Goal: Use online tool/utility: Utilize a website feature to perform a specific function

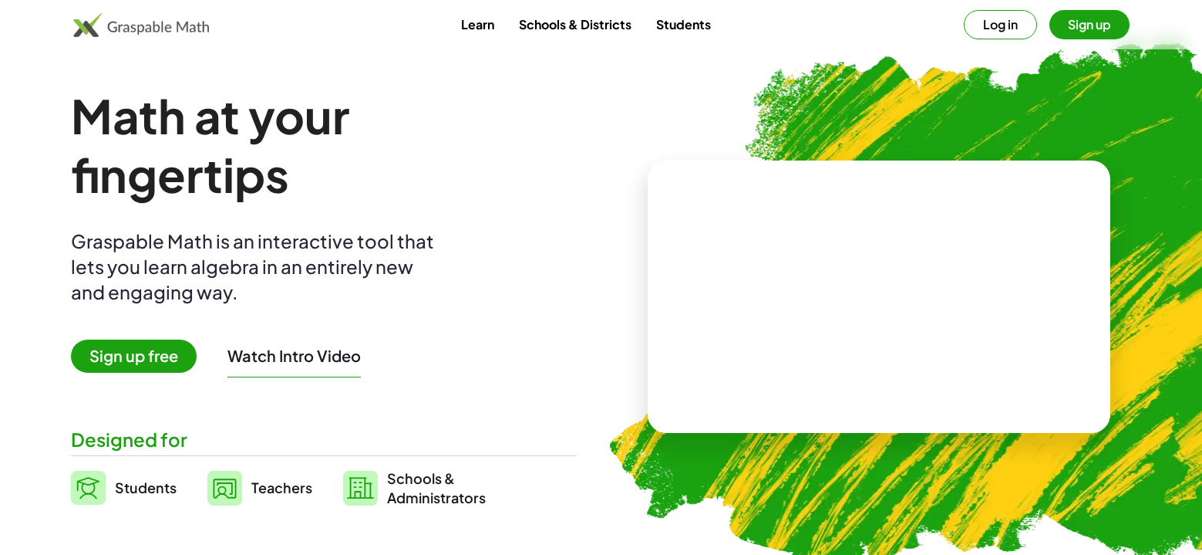
click at [467, 25] on link "Learn" at bounding box center [478, 24] width 58 height 29
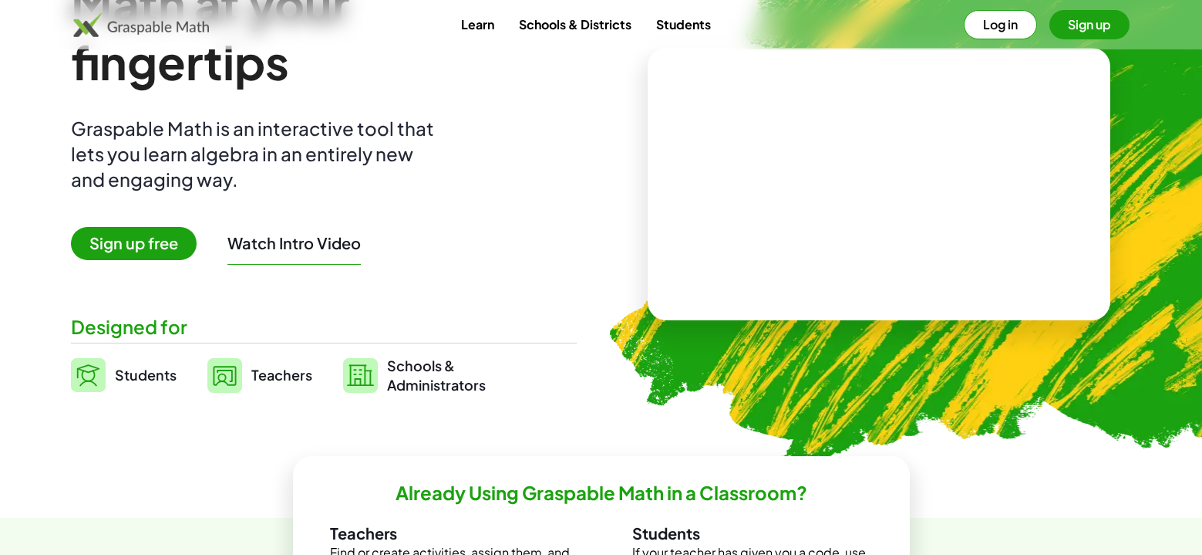
scroll to position [231, 0]
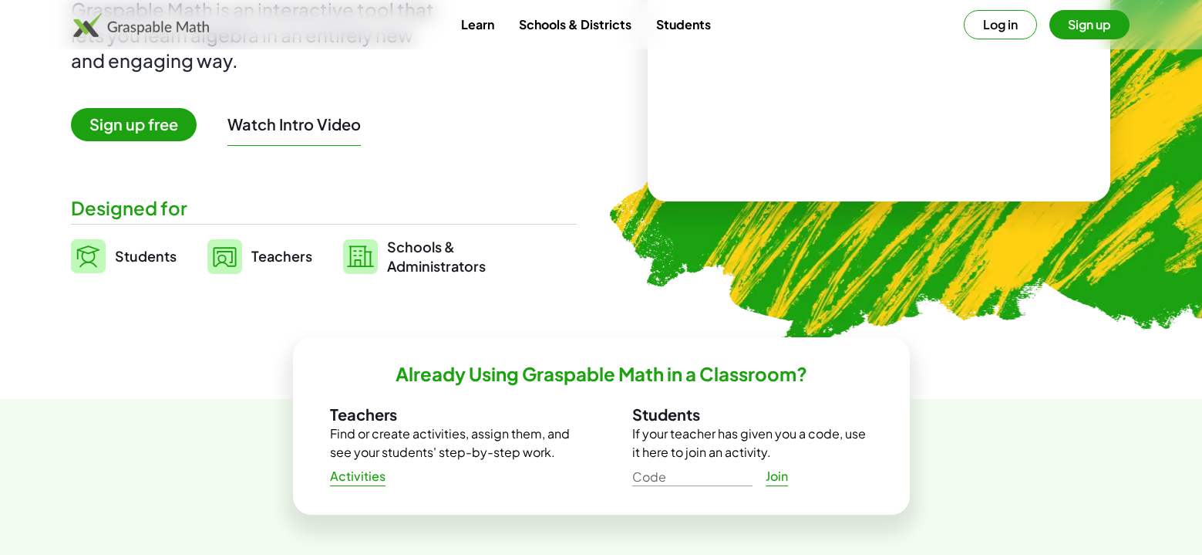
click at [153, 261] on span "Students" at bounding box center [146, 256] width 62 height 18
click at [148, 251] on span "Students" at bounding box center [146, 256] width 62 height 18
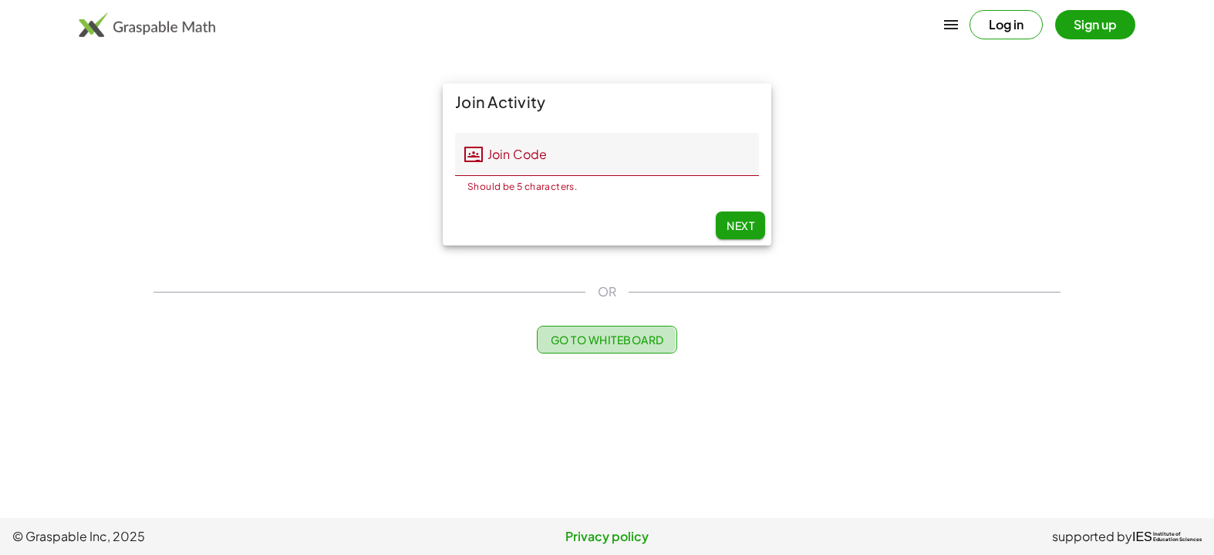
click at [588, 345] on span "Go to Whiteboard" at bounding box center [606, 339] width 113 height 14
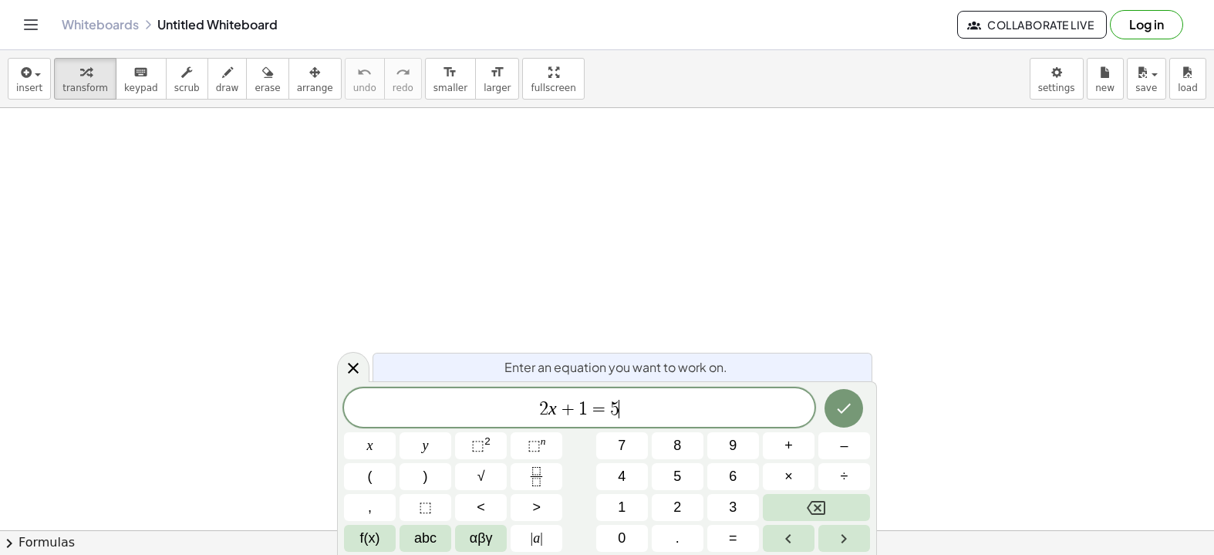
click at [667, 414] on span "2 x + 1 = 5 ​" at bounding box center [579, 409] width 470 height 22
click at [648, 423] on div "​" at bounding box center [579, 407] width 470 height 39
click at [809, 451] on button "+" at bounding box center [789, 445] width 52 height 27
click at [796, 441] on button "+" at bounding box center [789, 445] width 52 height 27
click at [727, 503] on button "3" at bounding box center [733, 507] width 52 height 27
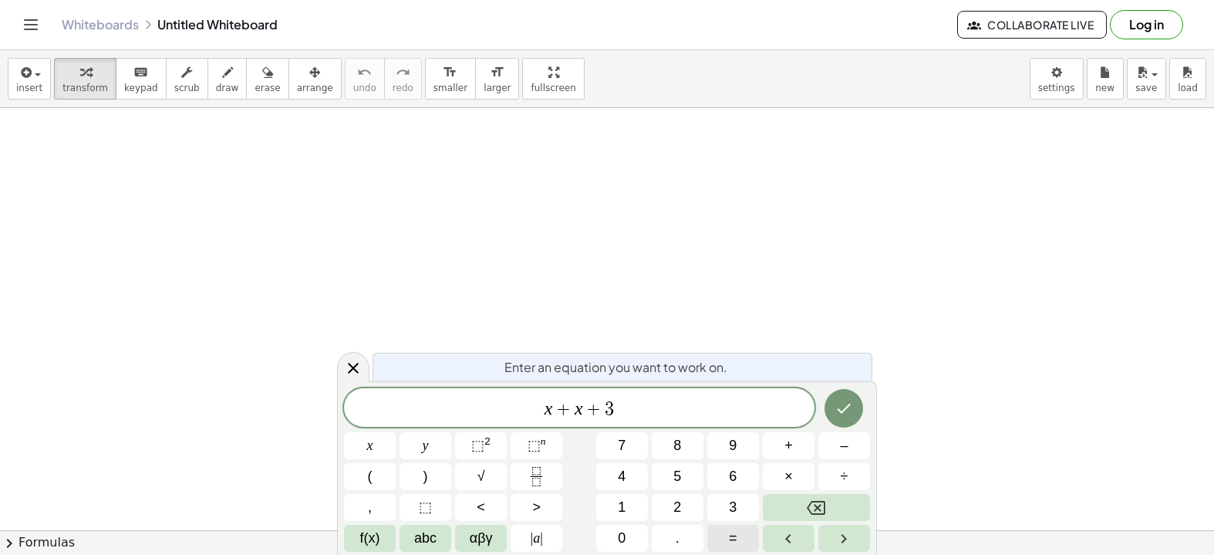
click at [733, 533] on span "=" at bounding box center [733, 538] width 8 height 21
click at [629, 511] on button "1" at bounding box center [622, 507] width 52 height 27
click at [621, 529] on span "0" at bounding box center [622, 538] width 8 height 21
click at [840, 410] on icon "Done" at bounding box center [845, 408] width 14 height 10
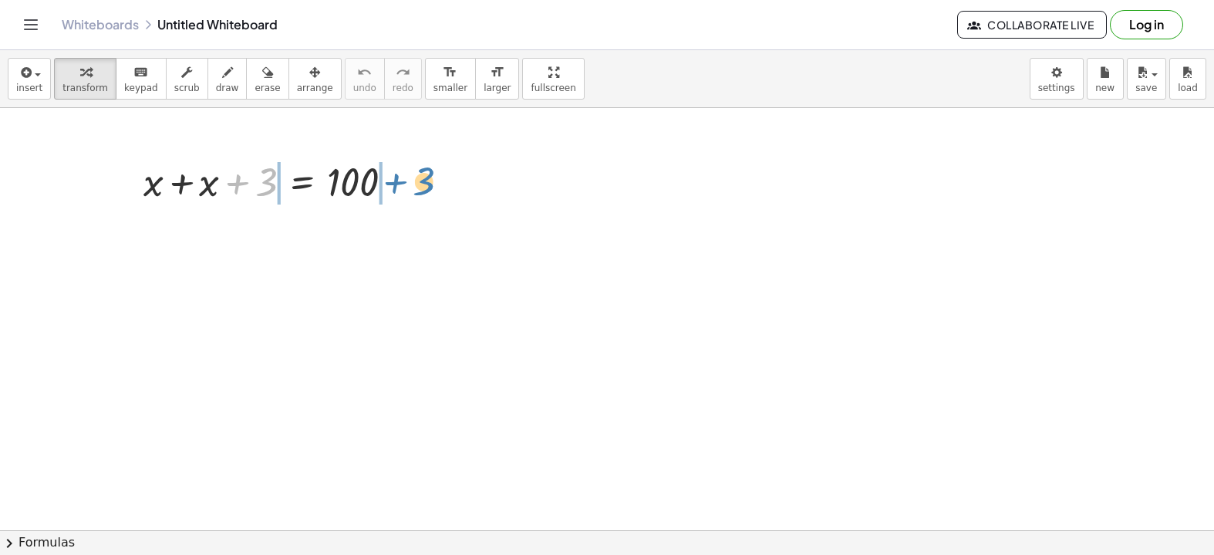
drag, startPoint x: 261, startPoint y: 184, endPoint x: 419, endPoint y: 184, distance: 158.1
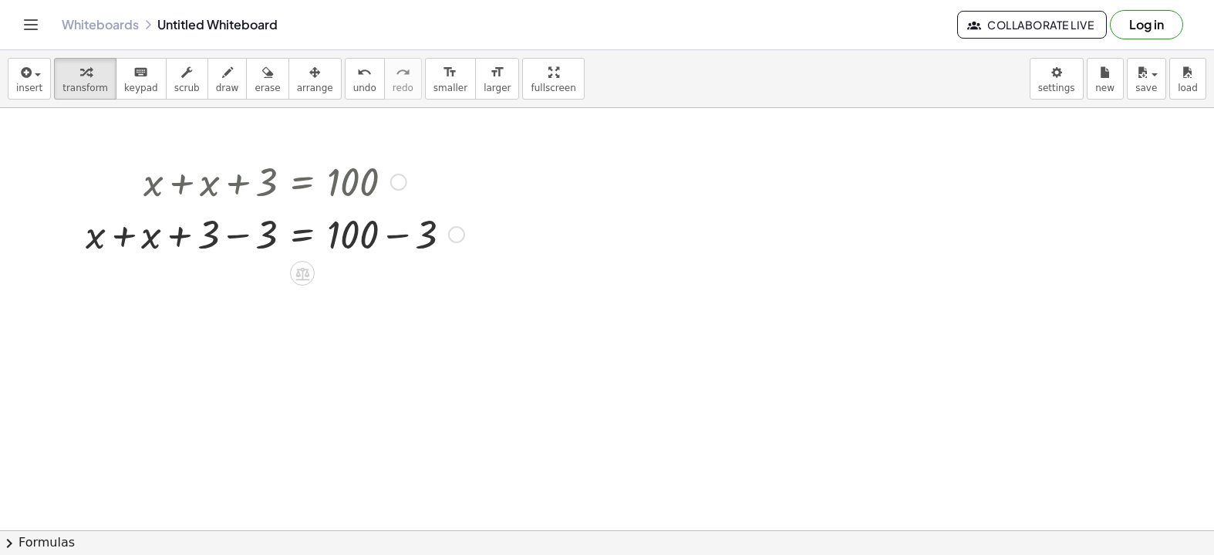
click at [245, 236] on div at bounding box center [275, 233] width 394 height 52
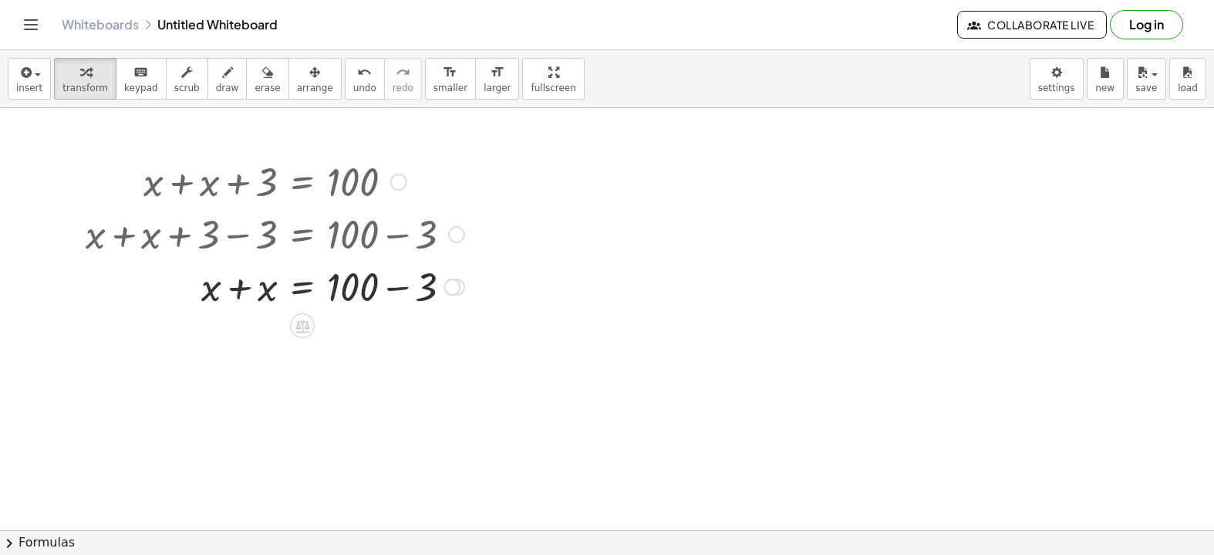
click at [243, 288] on div at bounding box center [275, 285] width 394 height 52
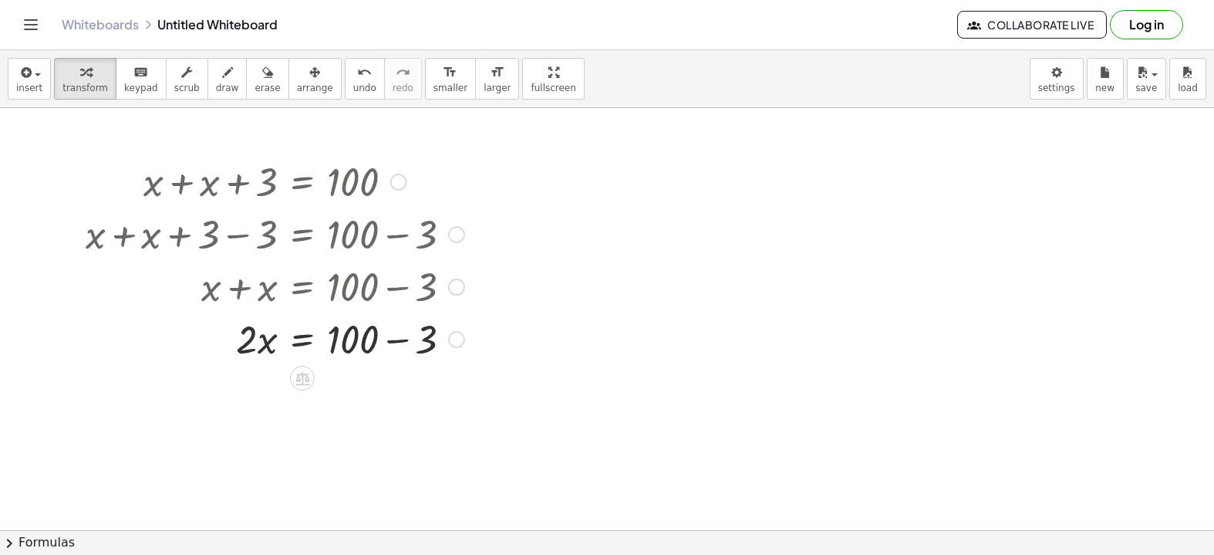
click at [379, 346] on div at bounding box center [275, 338] width 394 height 52
click at [293, 402] on div at bounding box center [275, 390] width 394 height 52
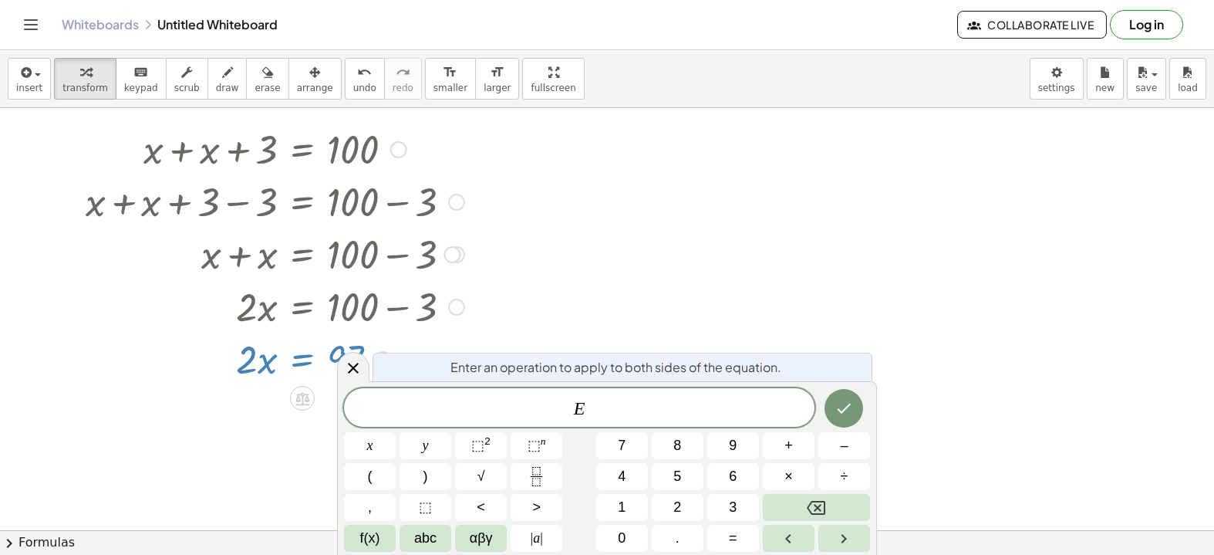
scroll to position [35, 0]
drag, startPoint x: 874, startPoint y: 272, endPoint x: 545, endPoint y: 364, distance: 341.1
click at [861, 276] on div at bounding box center [607, 545] width 1214 height 944
click at [356, 366] on icon at bounding box center [353, 368] width 19 height 19
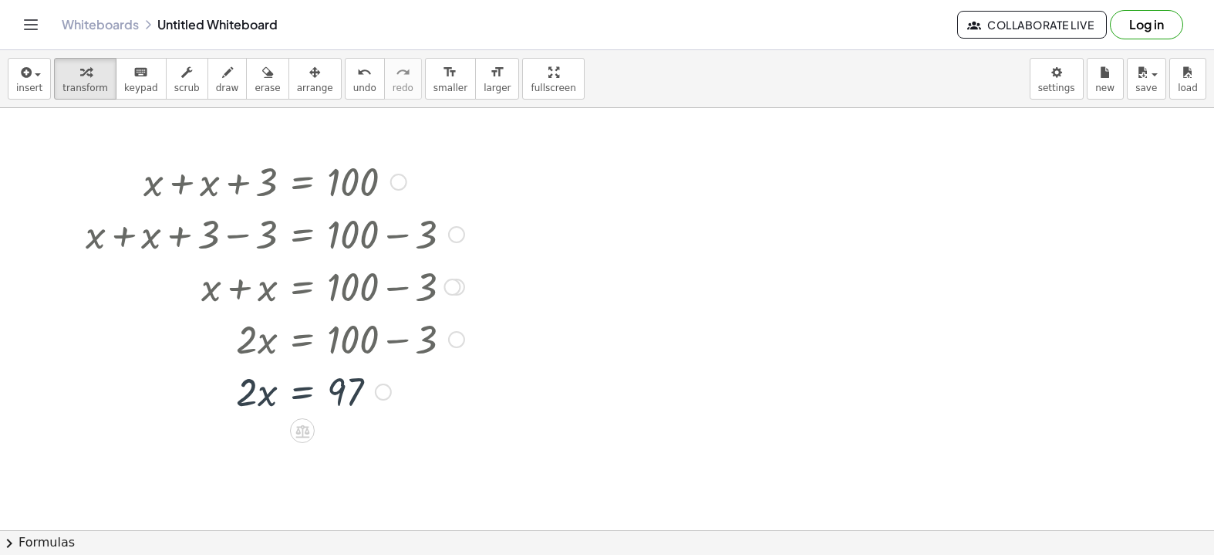
scroll to position [0, 0]
drag, startPoint x: 254, startPoint y: 387, endPoint x: 346, endPoint y: 433, distance: 102.8
click at [343, 460] on div at bounding box center [275, 454] width 394 height 77
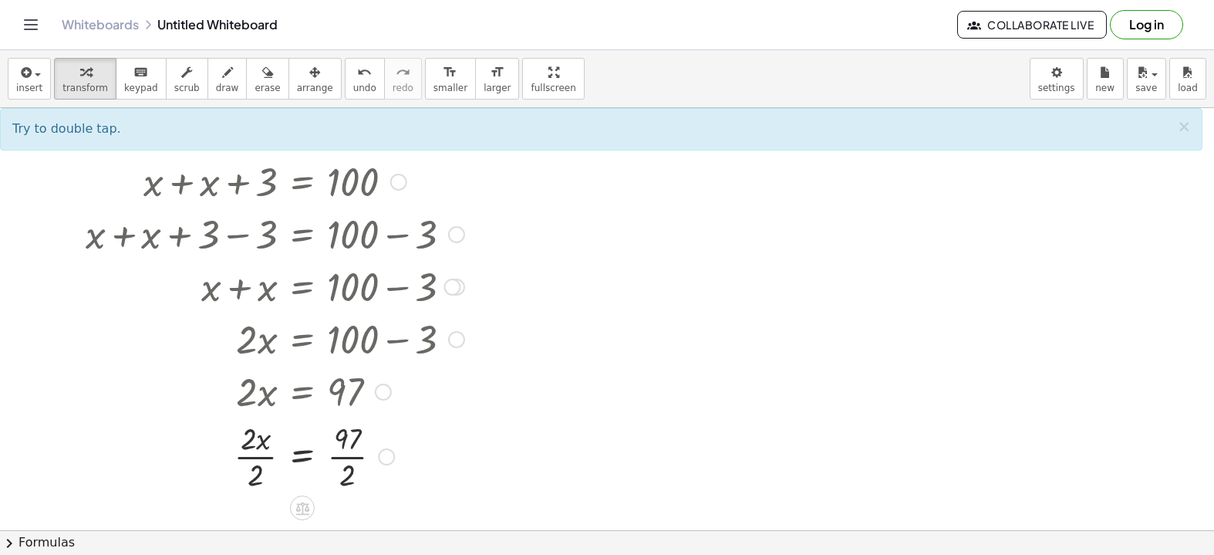
click at [298, 453] on div at bounding box center [275, 454] width 394 height 77
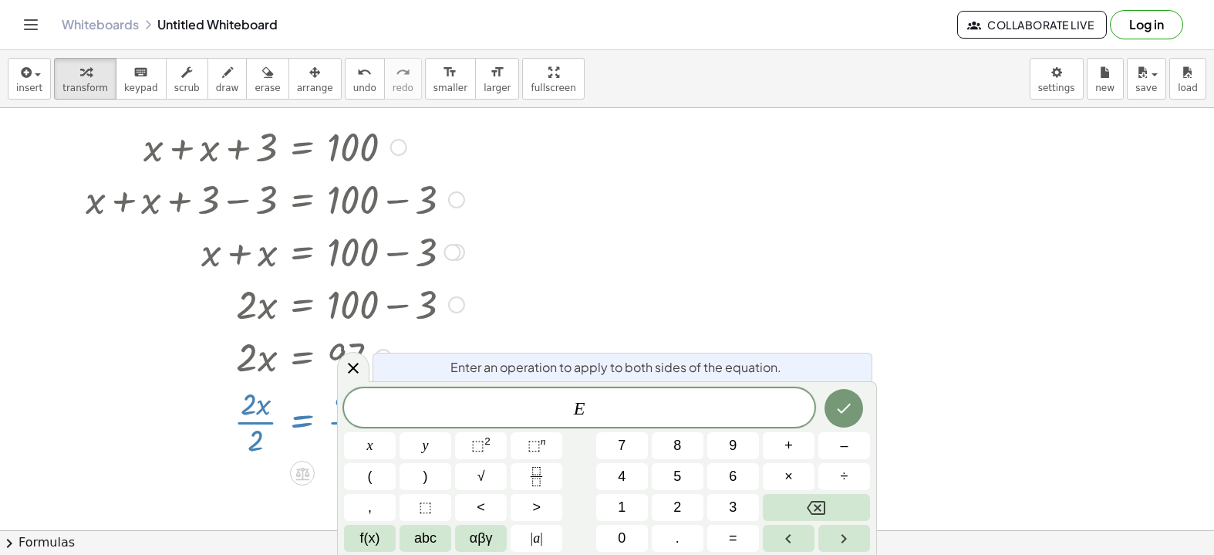
scroll to position [35, 0]
drag, startPoint x: 1115, startPoint y: 56, endPoint x: 1011, endPoint y: 129, distance: 126.9
click at [1070, 91] on div "insert select one: Math Expression Function Text Youtube Video Graphing Geometr…" at bounding box center [607, 79] width 1214 height 58
click at [983, 160] on div at bounding box center [607, 545] width 1214 height 944
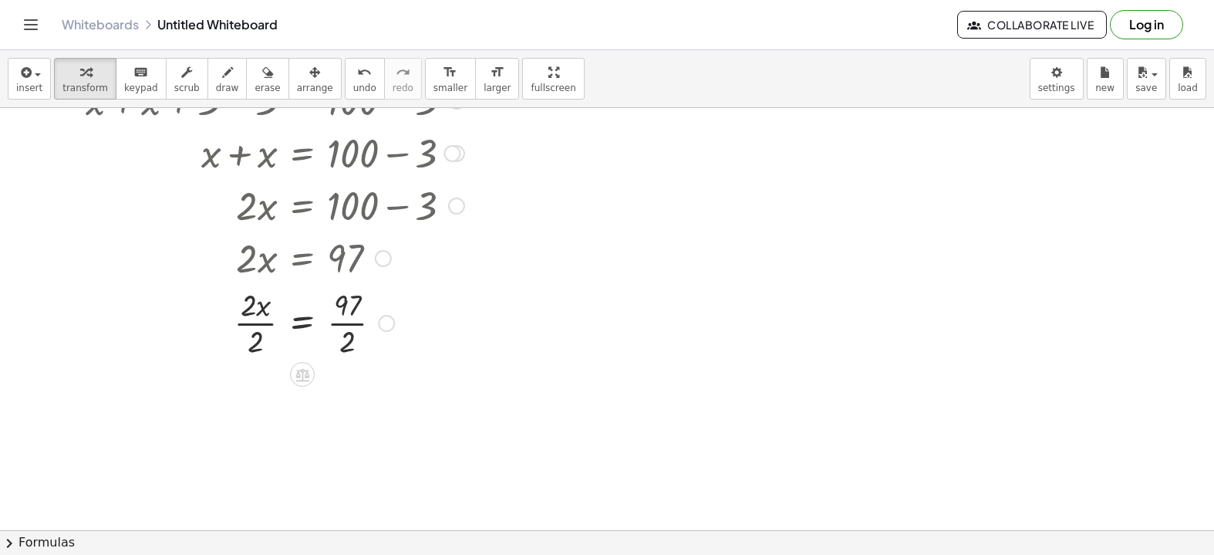
scroll to position [231, 0]
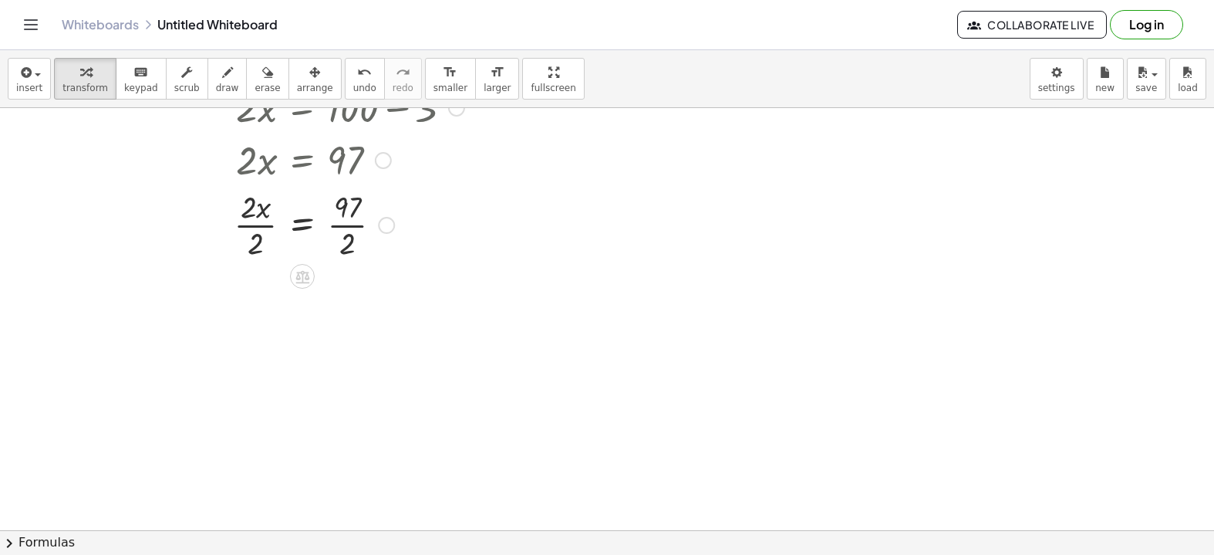
click at [298, 224] on div at bounding box center [275, 223] width 394 height 77
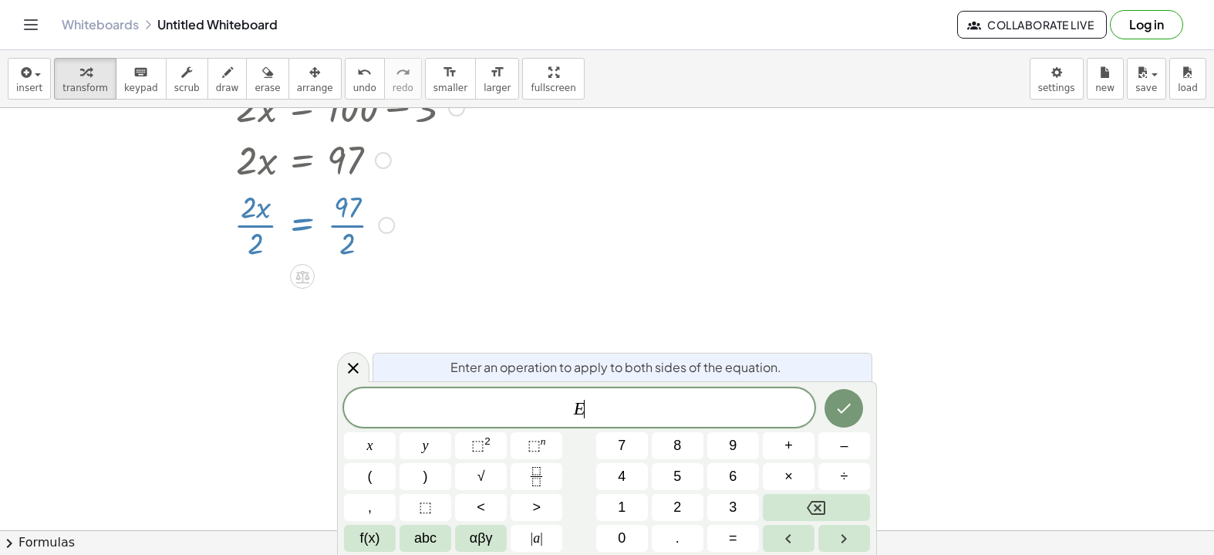
click at [456, 231] on div at bounding box center [275, 223] width 394 height 77
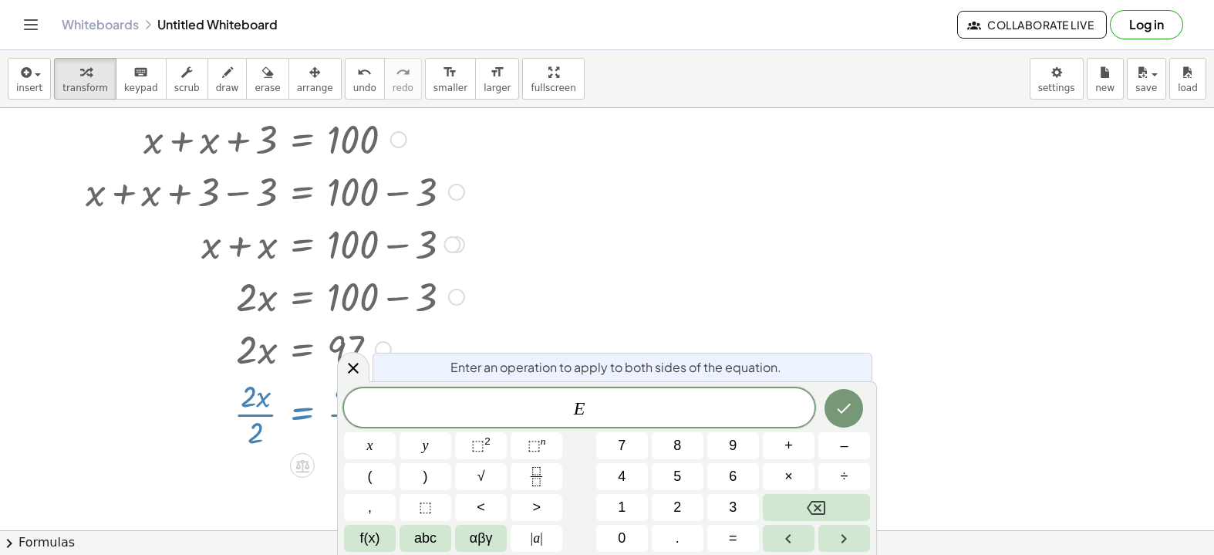
scroll to position [0, 0]
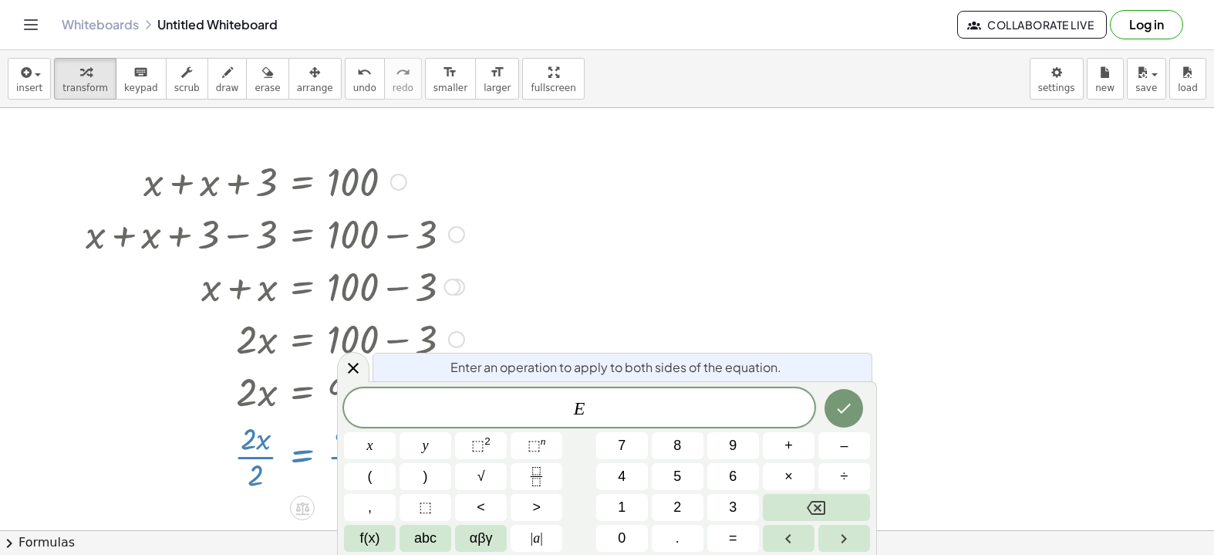
click at [643, 410] on span "E ​" at bounding box center [579, 409] width 470 height 22
click at [810, 455] on button "+" at bounding box center [789, 445] width 52 height 27
click at [790, 467] on span "×" at bounding box center [788, 476] width 8 height 21
click at [808, 511] on icon "Backspace" at bounding box center [816, 507] width 19 height 19
click at [798, 450] on button "+" at bounding box center [789, 445] width 52 height 27
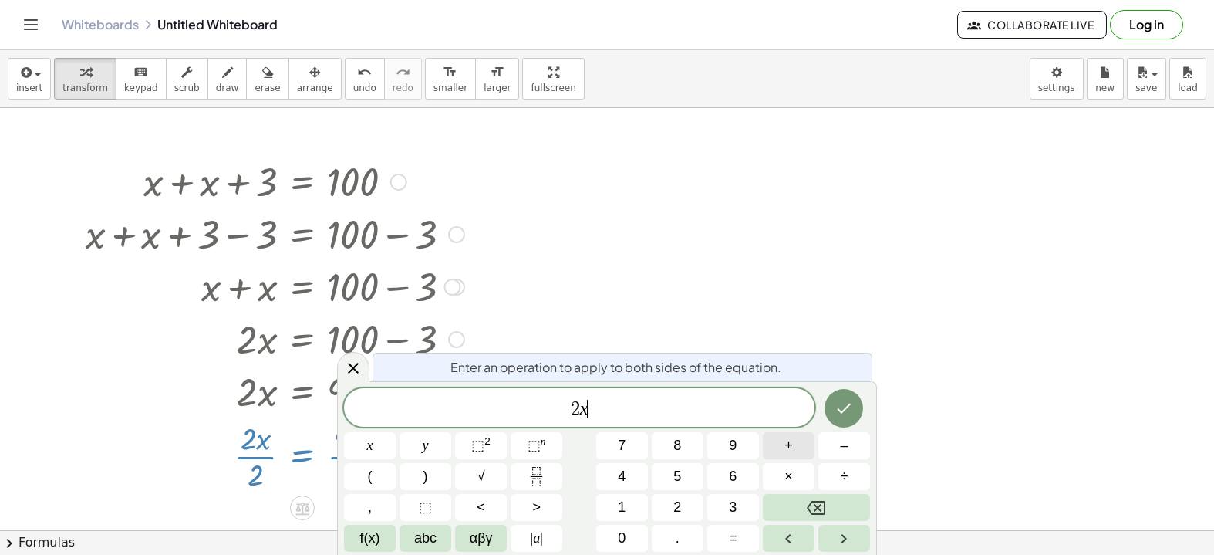
click at [802, 443] on button "+" at bounding box center [789, 445] width 52 height 27
click at [741, 498] on button "3" at bounding box center [733, 507] width 52 height 27
click at [719, 544] on button "=" at bounding box center [733, 537] width 52 height 27
click at [631, 510] on button "1" at bounding box center [622, 507] width 52 height 27
click at [638, 527] on button "0" at bounding box center [622, 537] width 52 height 27
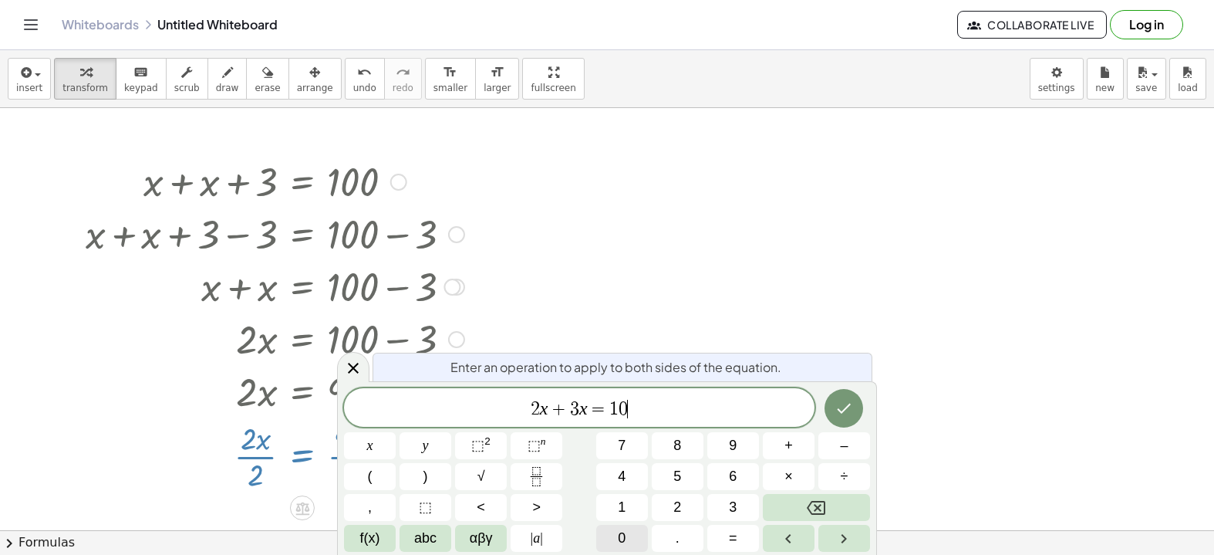
click at [638, 527] on button "0" at bounding box center [622, 537] width 52 height 27
click at [847, 410] on icon "Done" at bounding box center [843, 408] width 19 height 19
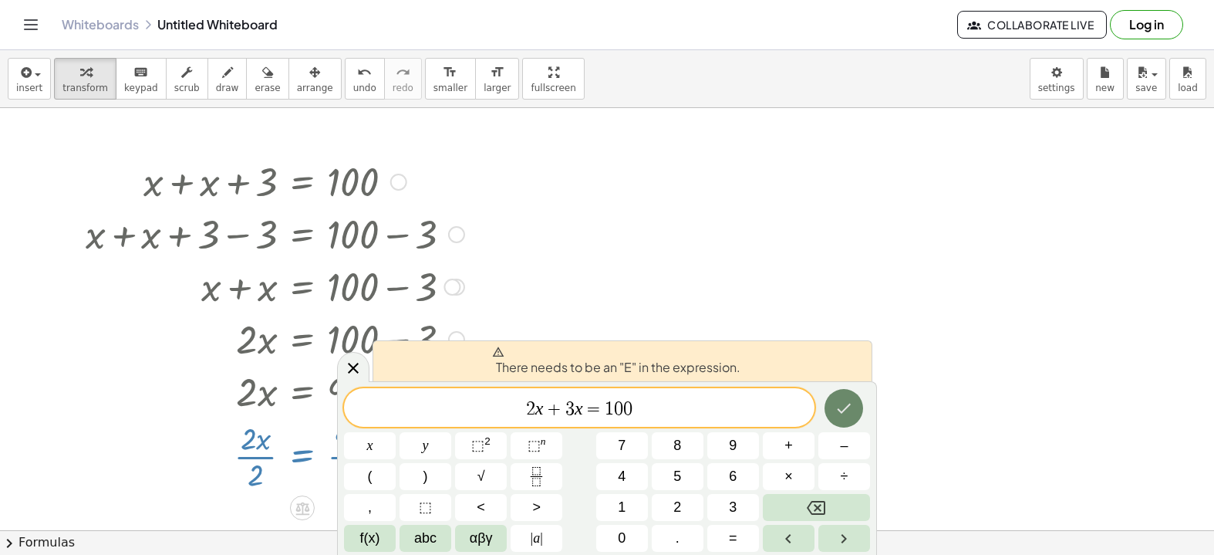
click at [847, 410] on icon "Done" at bounding box center [843, 408] width 19 height 19
click at [846, 409] on icon "Done" at bounding box center [845, 408] width 14 height 10
click at [841, 412] on icon "Done" at bounding box center [845, 408] width 14 height 10
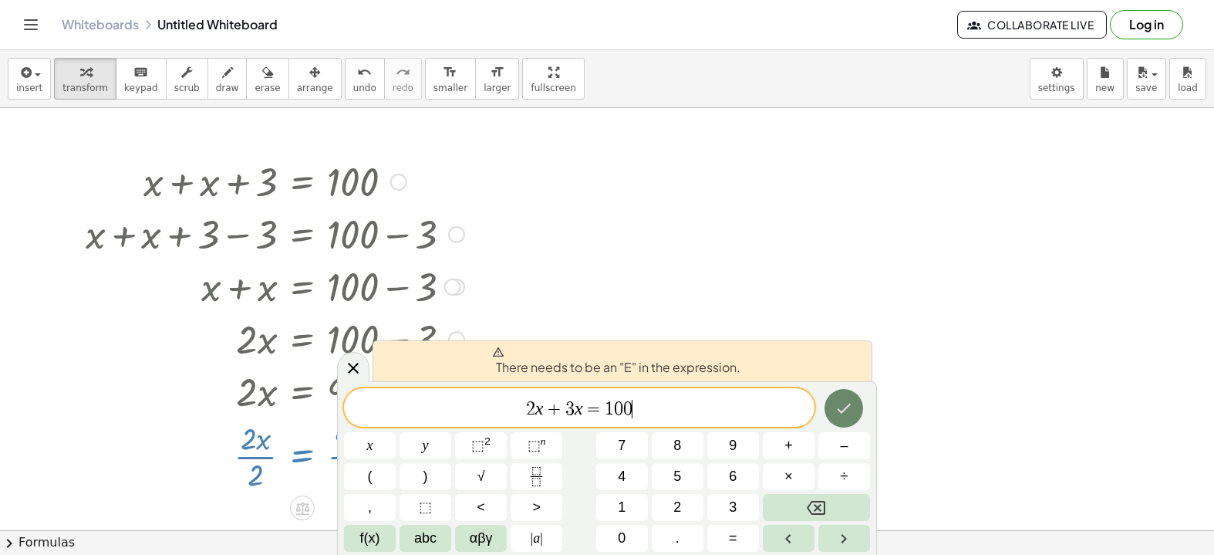
click at [845, 407] on icon "Done" at bounding box center [843, 408] width 19 height 19
click at [845, 408] on icon "Done" at bounding box center [843, 408] width 19 height 19
click at [845, 399] on icon "Done" at bounding box center [843, 408] width 19 height 19
click at [807, 348] on div "There needs to be an "E" in the expression." at bounding box center [623, 360] width 500 height 41
drag, startPoint x: 346, startPoint y: 376, endPoint x: 475, endPoint y: 375, distance: 128.8
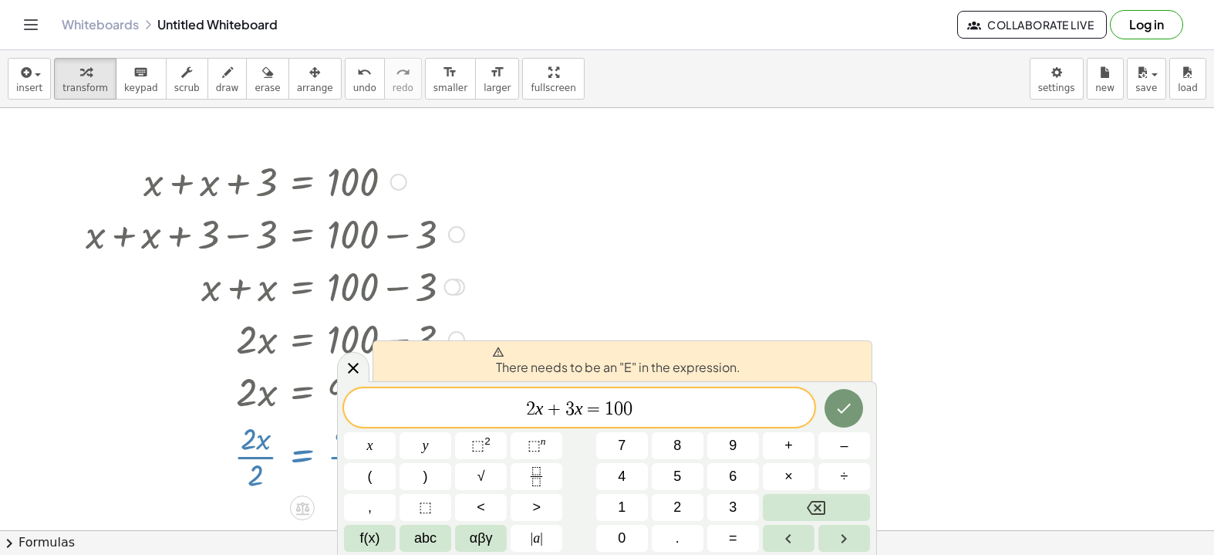
click at [475, 381] on div "There needs to be an "E" in the expression. 2 x + 3 x = 1 0 0 x y ⬚ 2 ⬚ n 7 8 9…" at bounding box center [607, 468] width 540 height 174
click at [353, 86] on span "undo" at bounding box center [364, 88] width 23 height 11
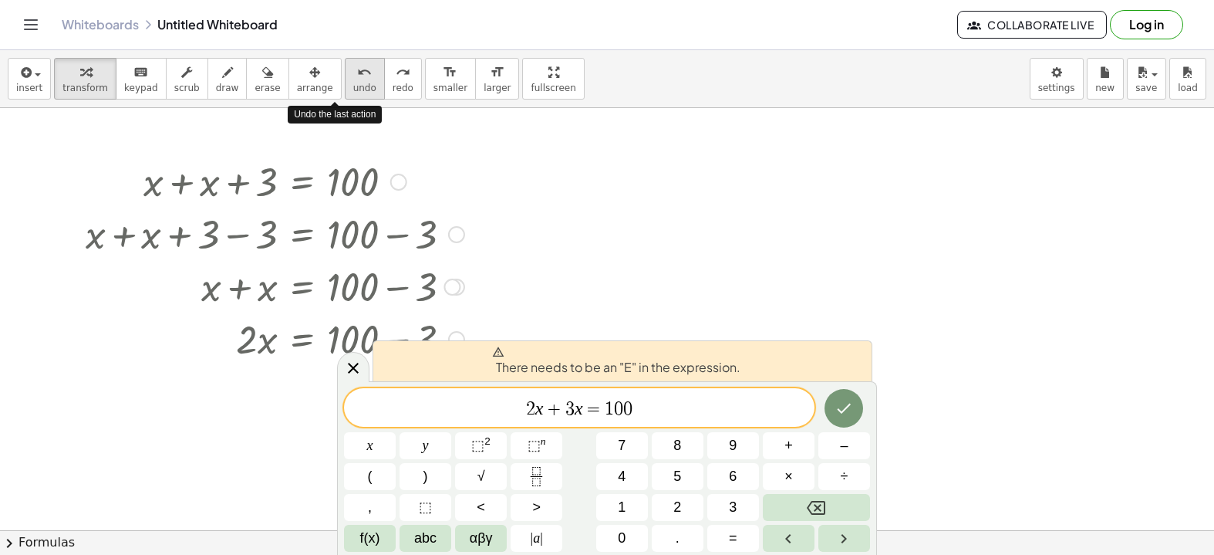
click at [353, 86] on span "undo" at bounding box center [364, 88] width 23 height 11
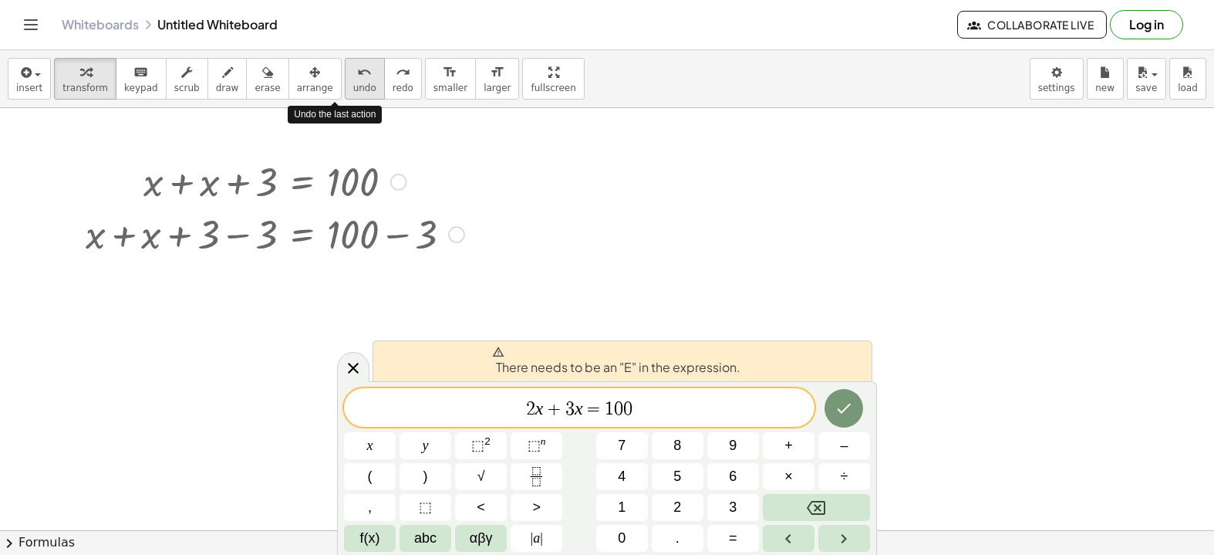
click at [353, 86] on span "undo" at bounding box center [364, 88] width 23 height 11
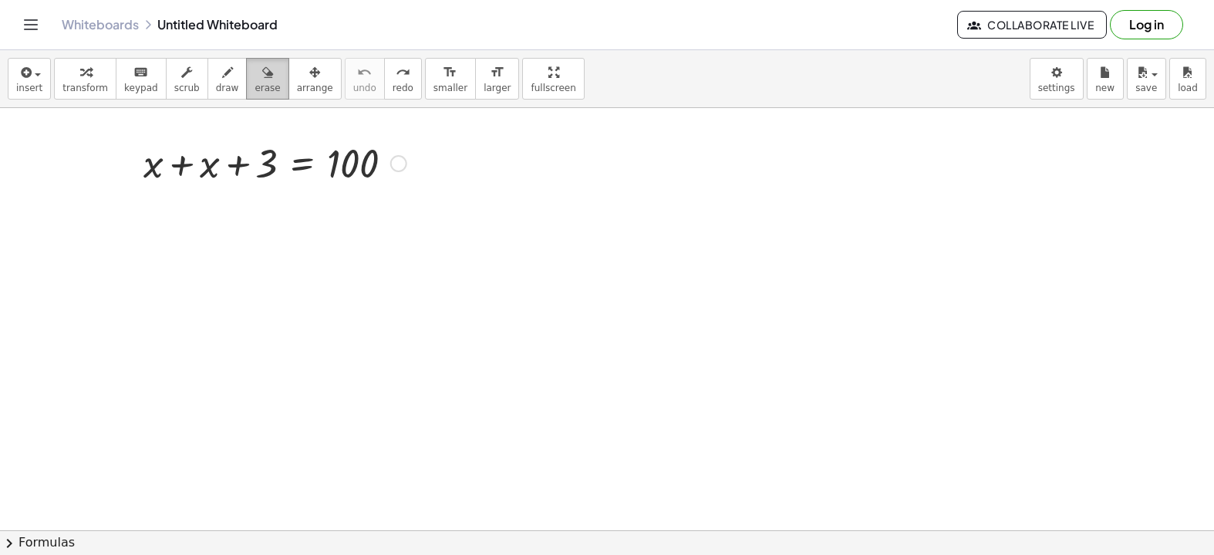
click at [255, 79] on div "button" at bounding box center [267, 71] width 25 height 19
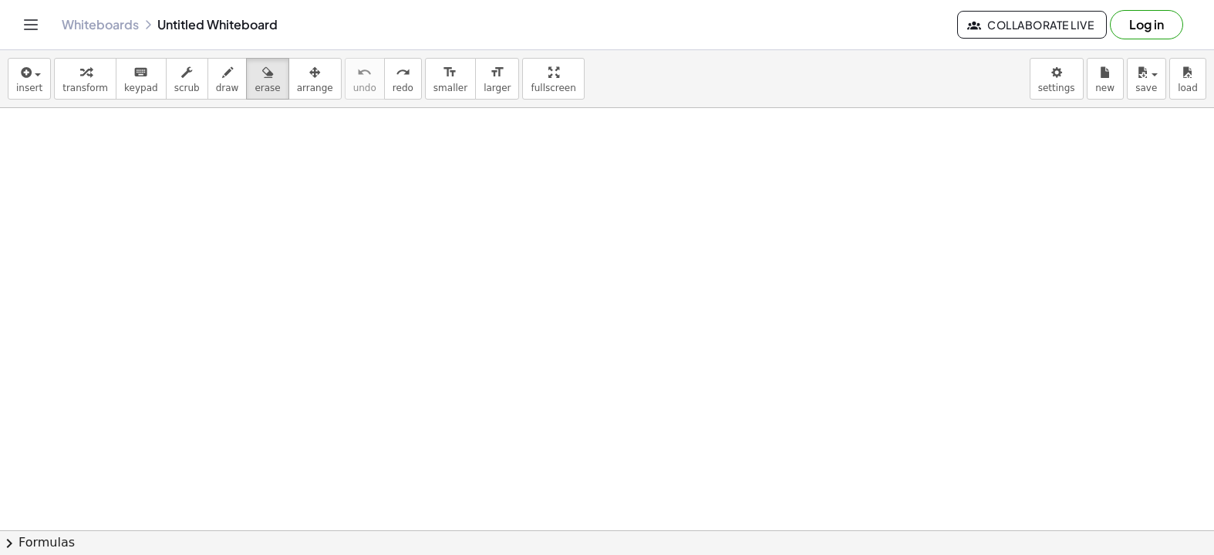
scroll to position [231, 0]
click at [255, 79] on div "button" at bounding box center [267, 71] width 25 height 19
click at [259, 65] on button "erase" at bounding box center [267, 79] width 42 height 42
click at [255, 69] on div "button" at bounding box center [267, 71] width 25 height 19
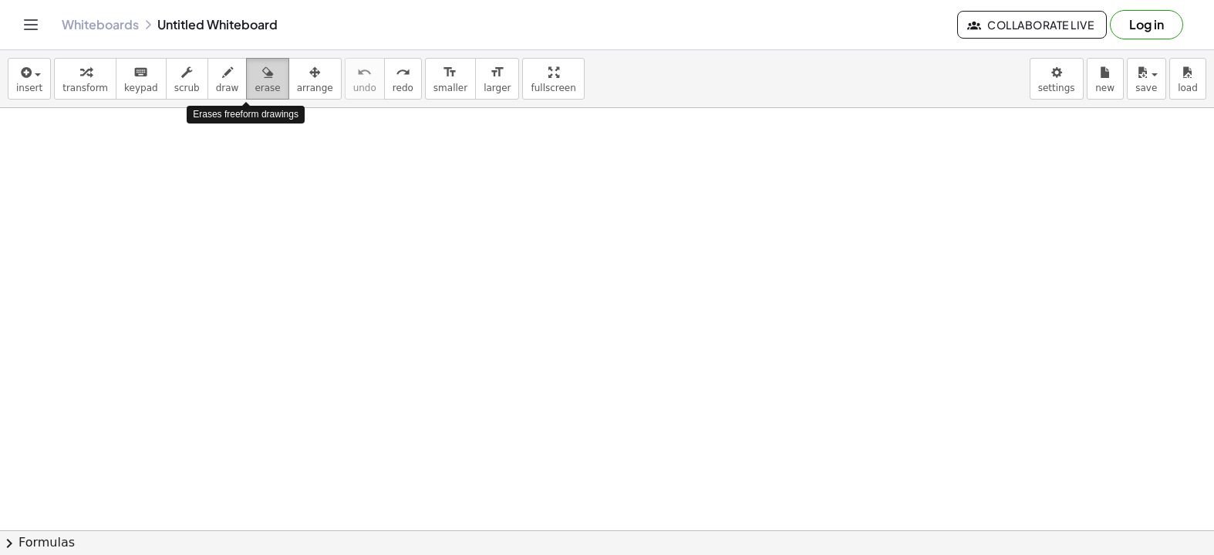
click at [255, 69] on div "button" at bounding box center [267, 71] width 25 height 19
click at [293, 166] on div at bounding box center [607, 299] width 1214 height 844
click at [258, 89] on button "erase" at bounding box center [267, 79] width 42 height 42
click at [255, 92] on span "erase" at bounding box center [267, 88] width 25 height 11
click at [255, 126] on div at bounding box center [607, 299] width 1214 height 844
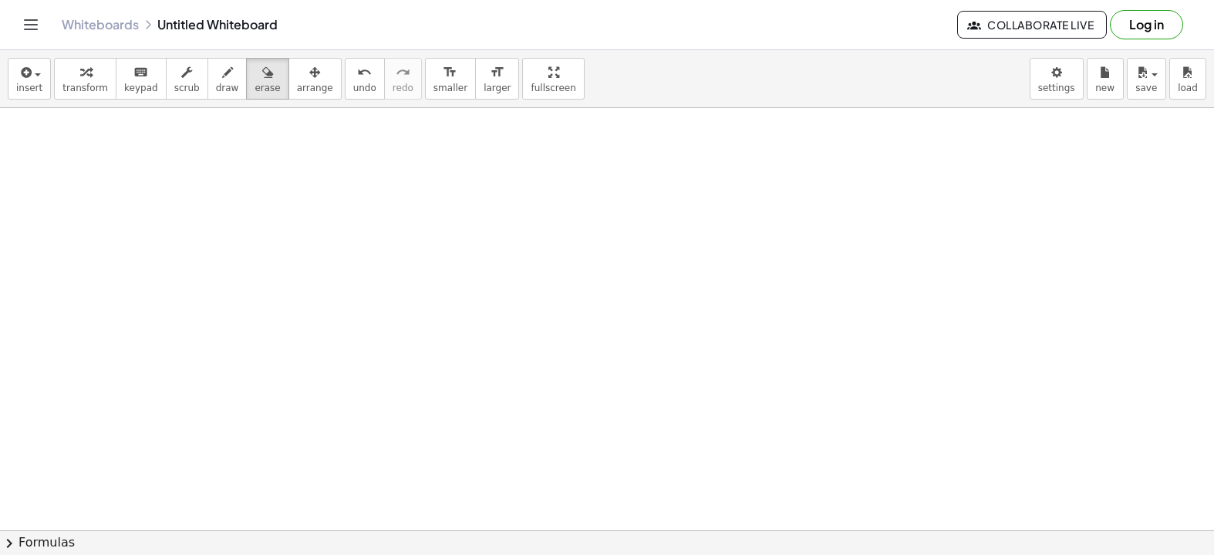
click at [255, 126] on div at bounding box center [607, 299] width 1214 height 844
click at [29, 90] on span "insert" at bounding box center [29, 88] width 26 height 11
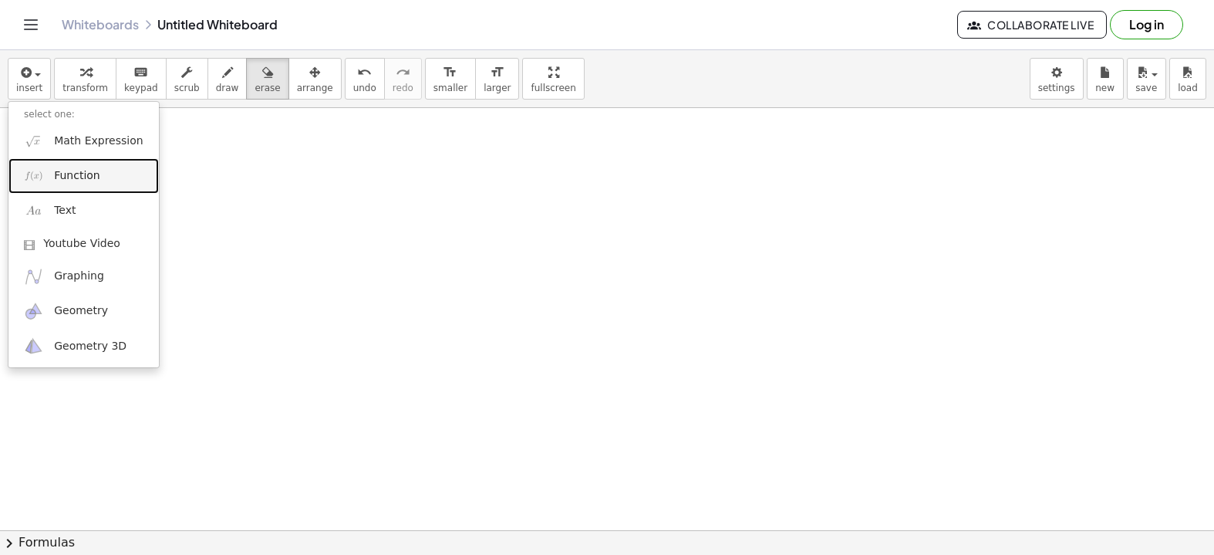
click at [99, 180] on link "Function" at bounding box center [83, 175] width 150 height 35
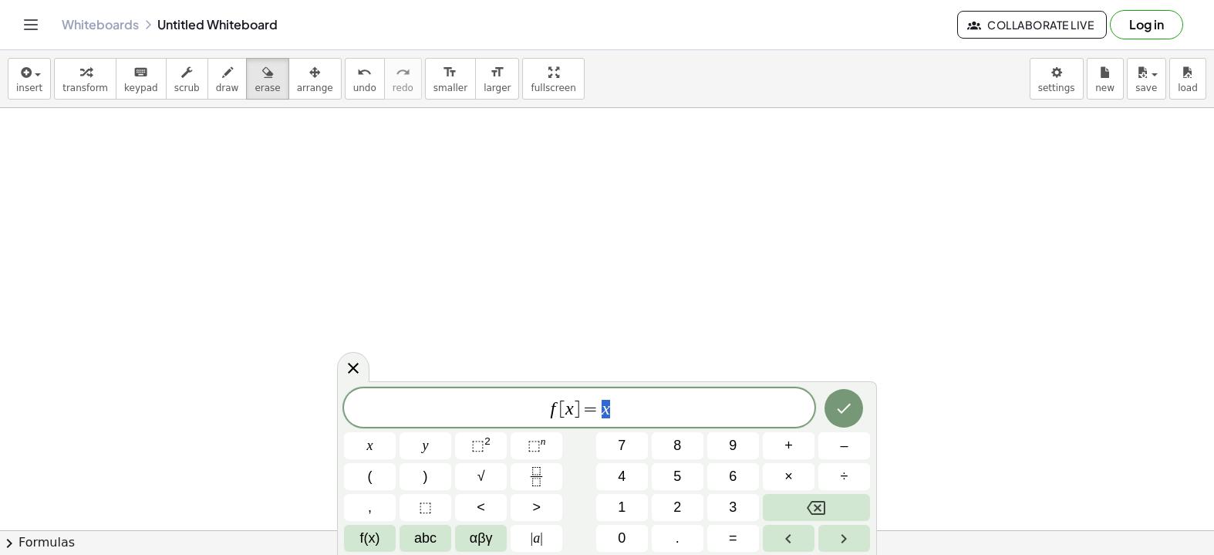
click at [642, 416] on span "f [ x ] = x" at bounding box center [579, 409] width 470 height 22
click at [255, 79] on div "button" at bounding box center [267, 71] width 25 height 19
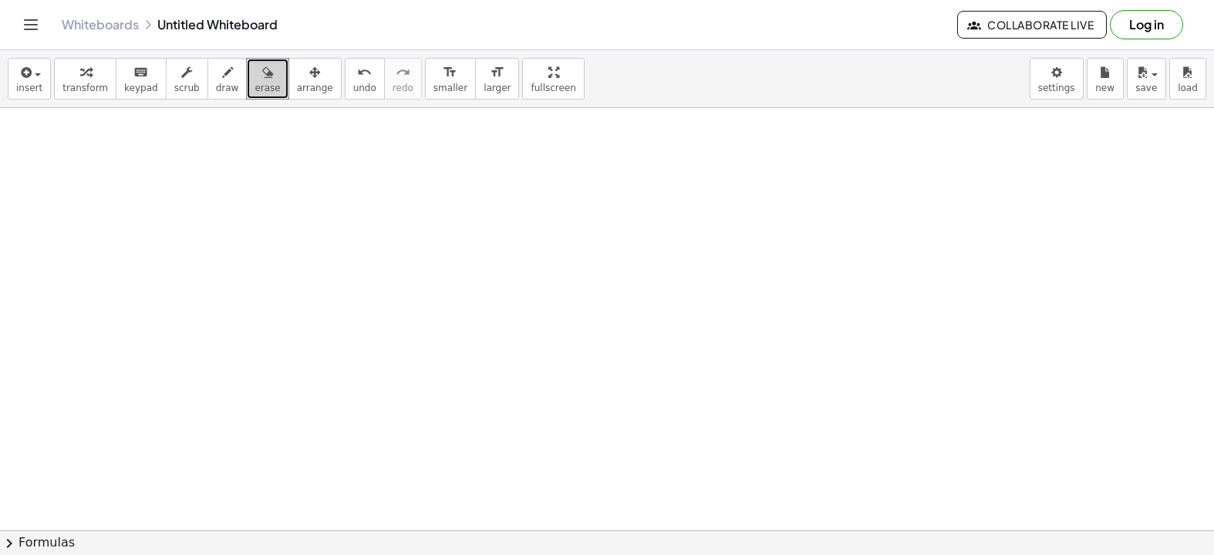
click at [578, 187] on div at bounding box center [607, 299] width 1214 height 844
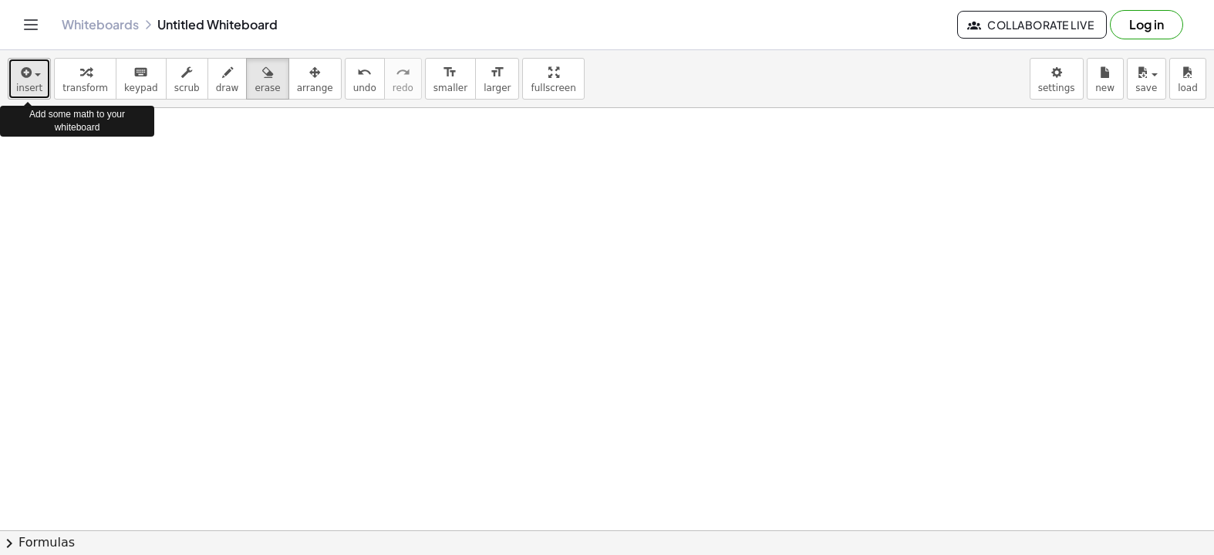
click at [19, 95] on button "insert" at bounding box center [29, 79] width 43 height 42
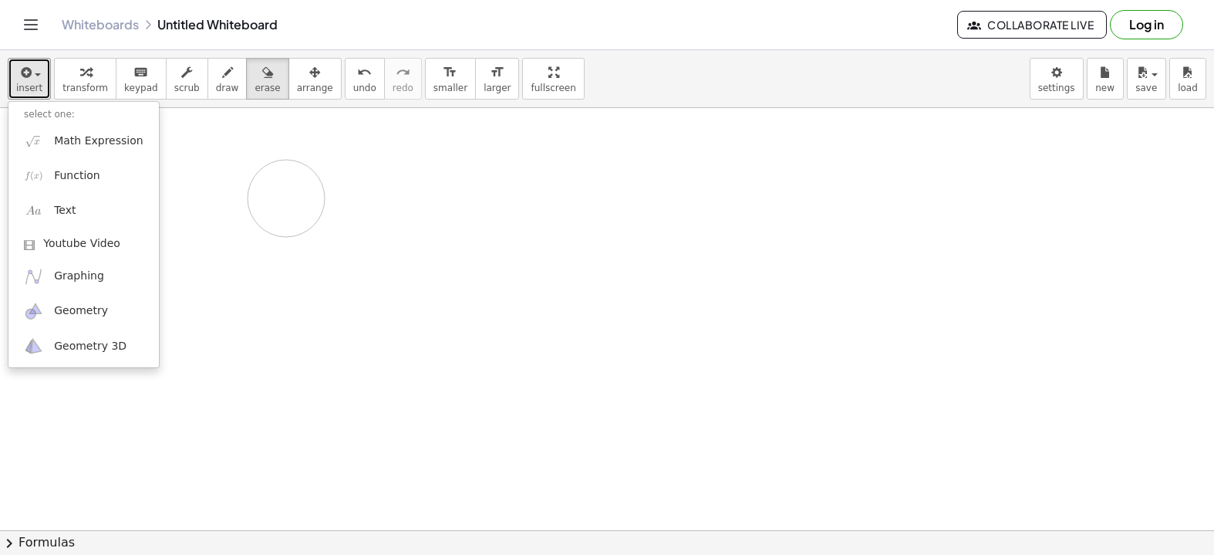
click at [286, 198] on div at bounding box center [607, 299] width 1214 height 844
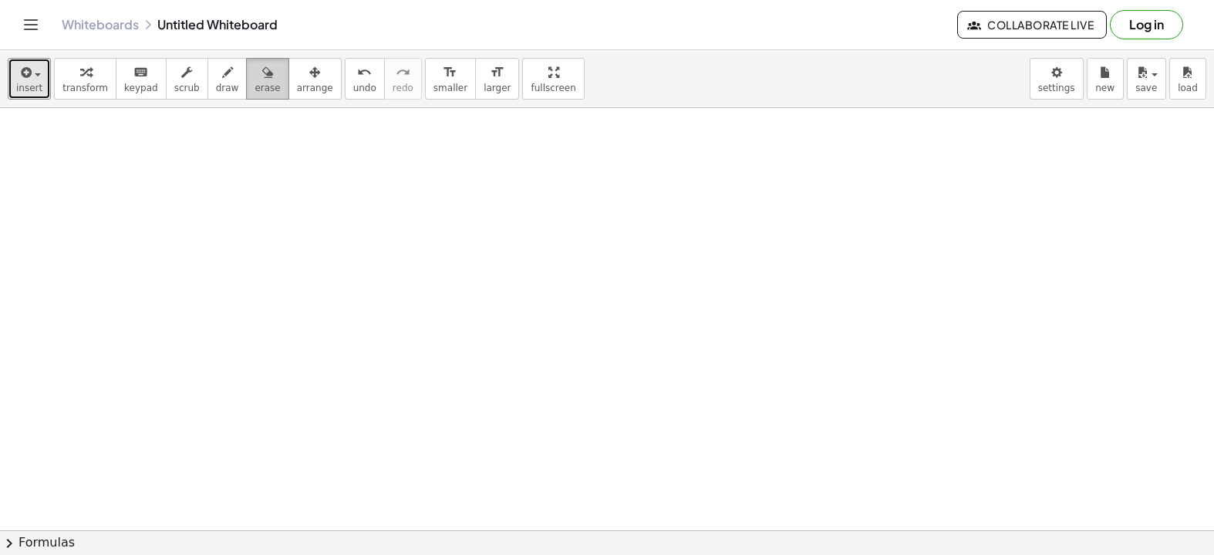
click at [255, 91] on span "erase" at bounding box center [267, 88] width 25 height 11
click at [255, 93] on span "erase" at bounding box center [267, 88] width 25 height 11
click at [246, 90] on button "erase" at bounding box center [267, 79] width 42 height 42
click at [353, 79] on div "undo" at bounding box center [364, 71] width 23 height 19
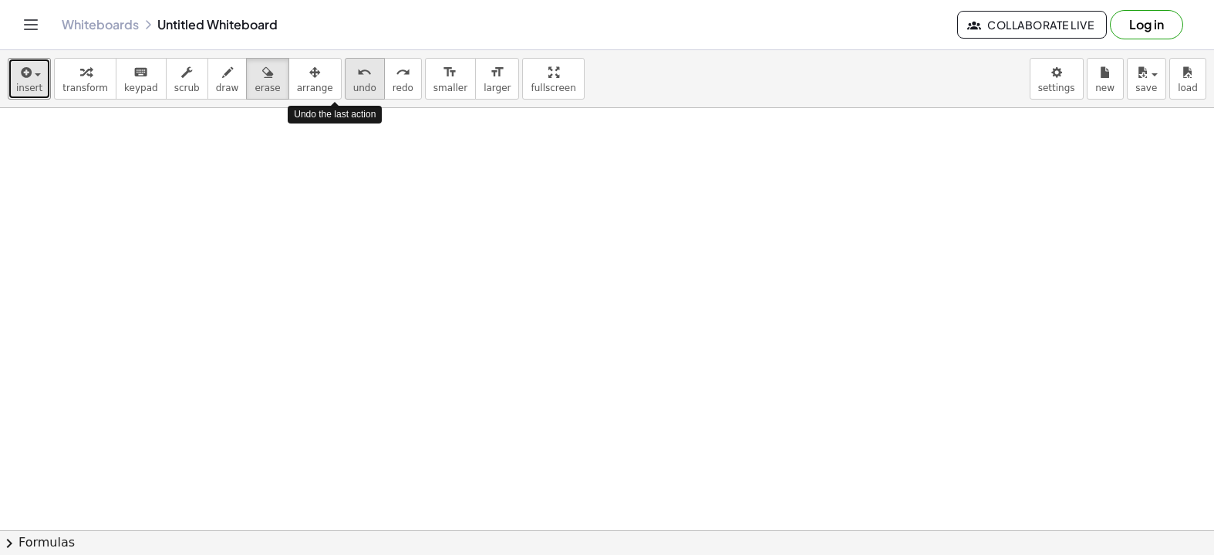
click at [353, 79] on div "undo" at bounding box center [364, 71] width 23 height 19
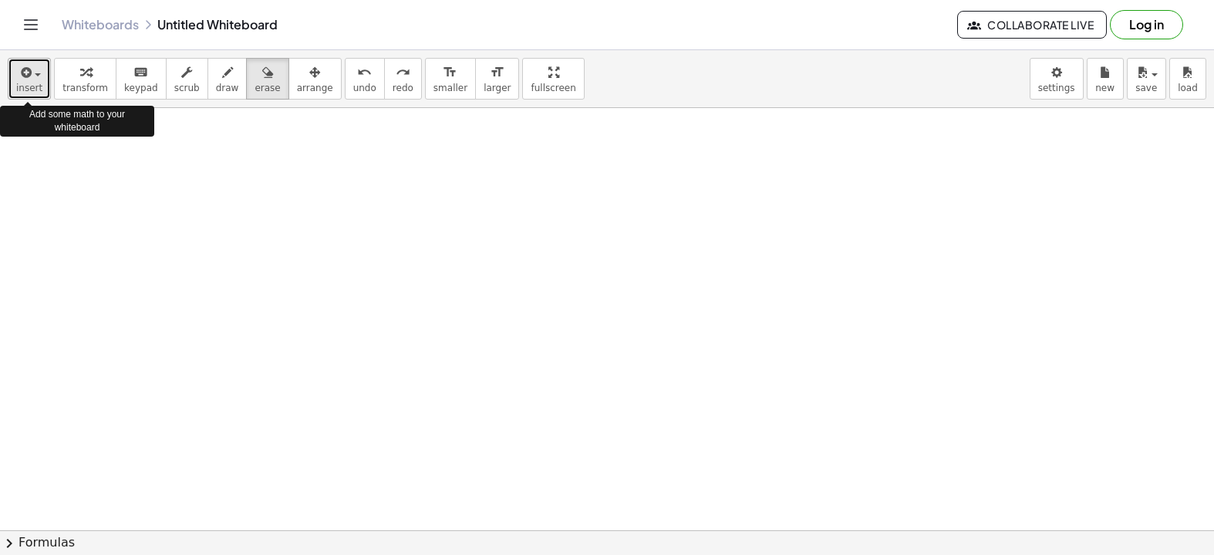
click at [34, 84] on span "insert" at bounding box center [29, 88] width 26 height 11
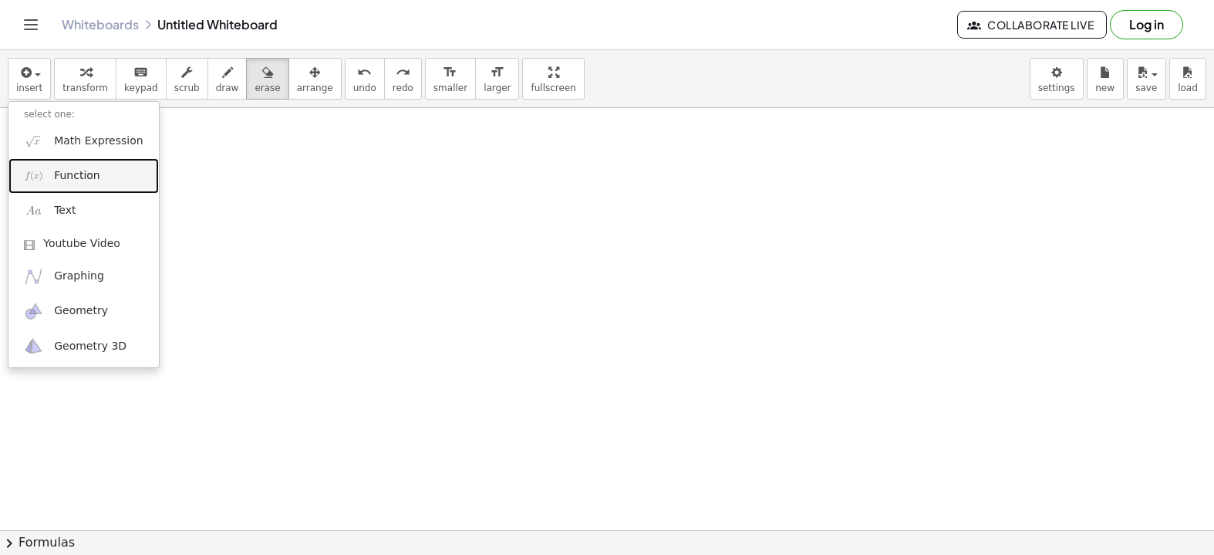
click at [93, 175] on span "Function" at bounding box center [77, 175] width 46 height 15
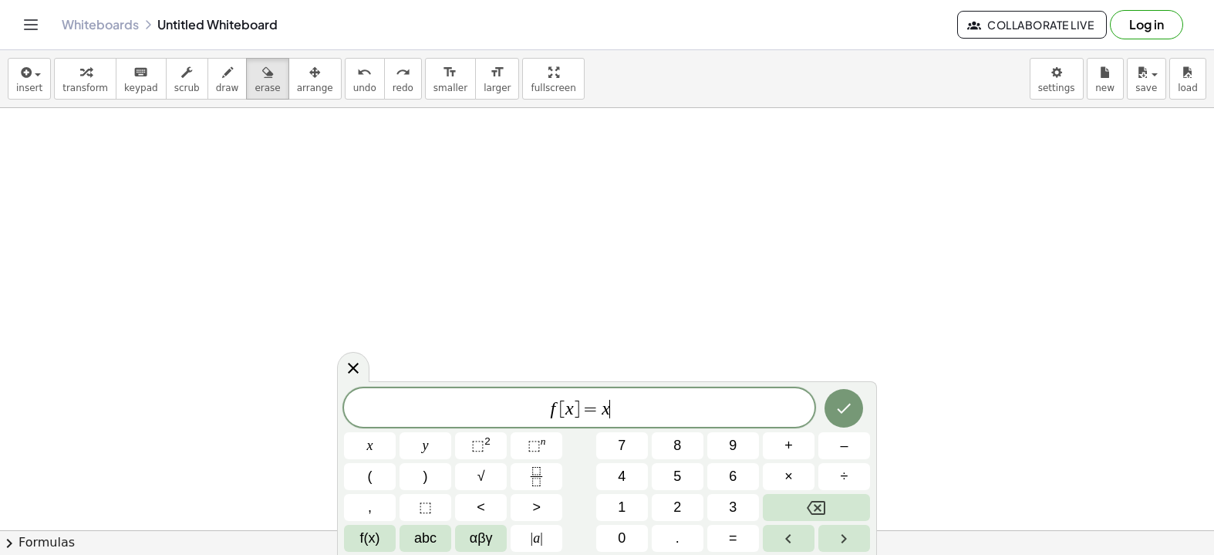
click at [652, 417] on span "f [ x ] = x ​" at bounding box center [579, 409] width 470 height 22
click at [612, 410] on span "​" at bounding box center [579, 409] width 470 height 22
click at [790, 450] on span "+" at bounding box center [788, 445] width 8 height 21
click at [742, 541] on button "=" at bounding box center [733, 537] width 52 height 27
click at [630, 501] on button "1" at bounding box center [622, 507] width 52 height 27
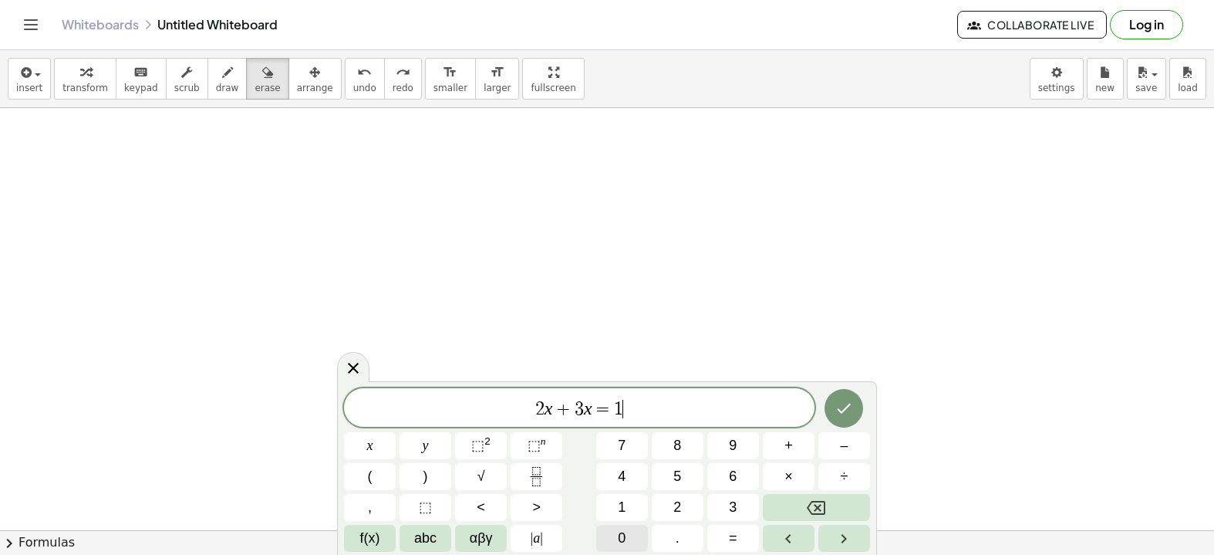
click at [626, 529] on button "0" at bounding box center [622, 537] width 52 height 27
click at [845, 396] on button "Done" at bounding box center [843, 408] width 39 height 39
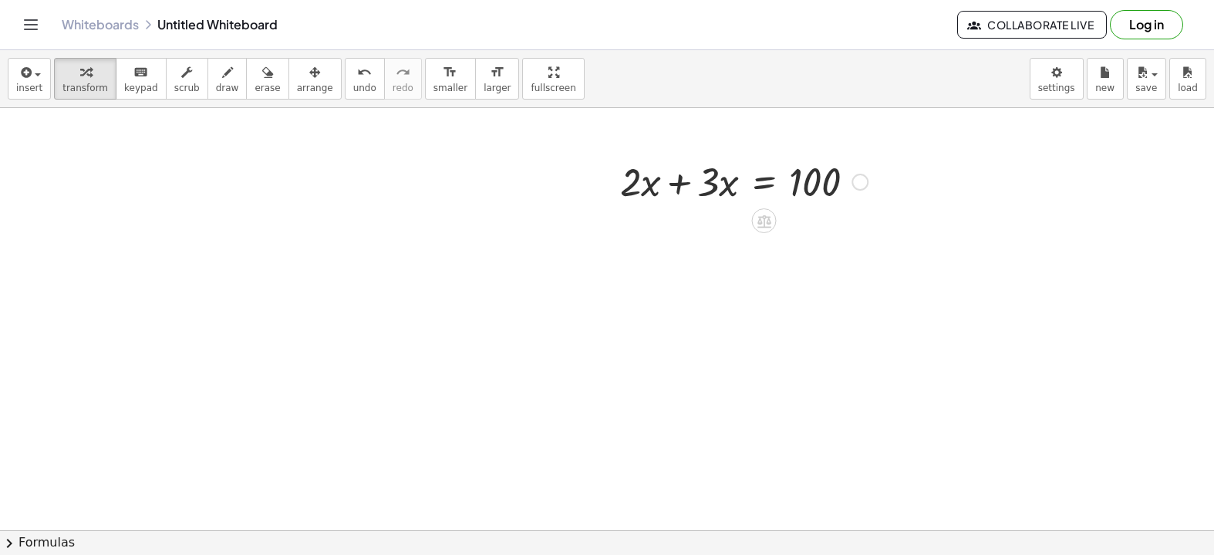
click at [682, 178] on div at bounding box center [743, 180] width 263 height 52
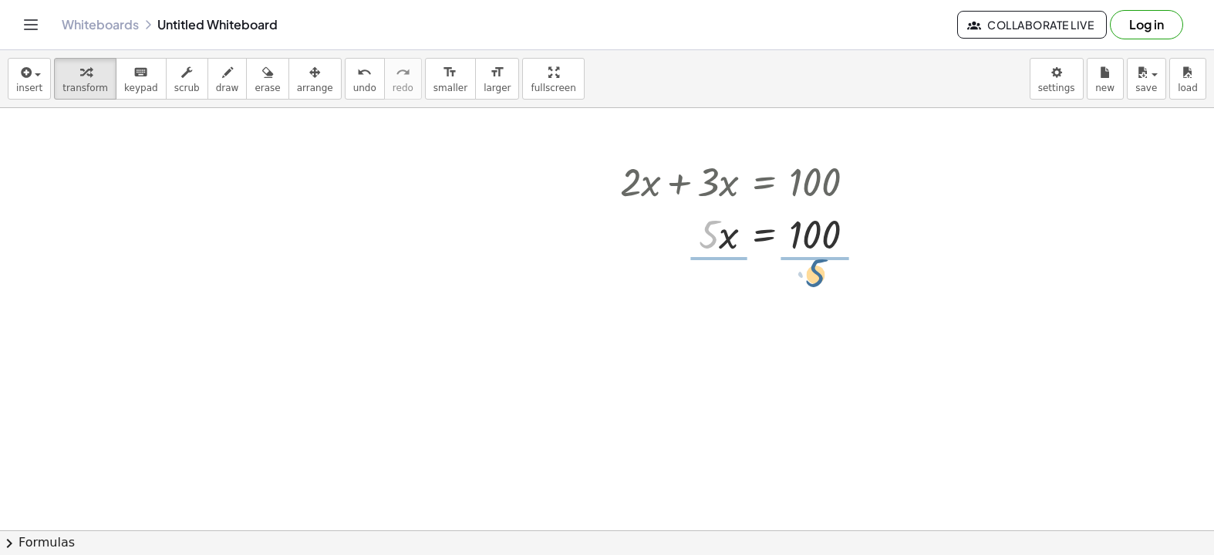
drag, startPoint x: 713, startPoint y: 237, endPoint x: 821, endPoint y: 275, distance: 114.7
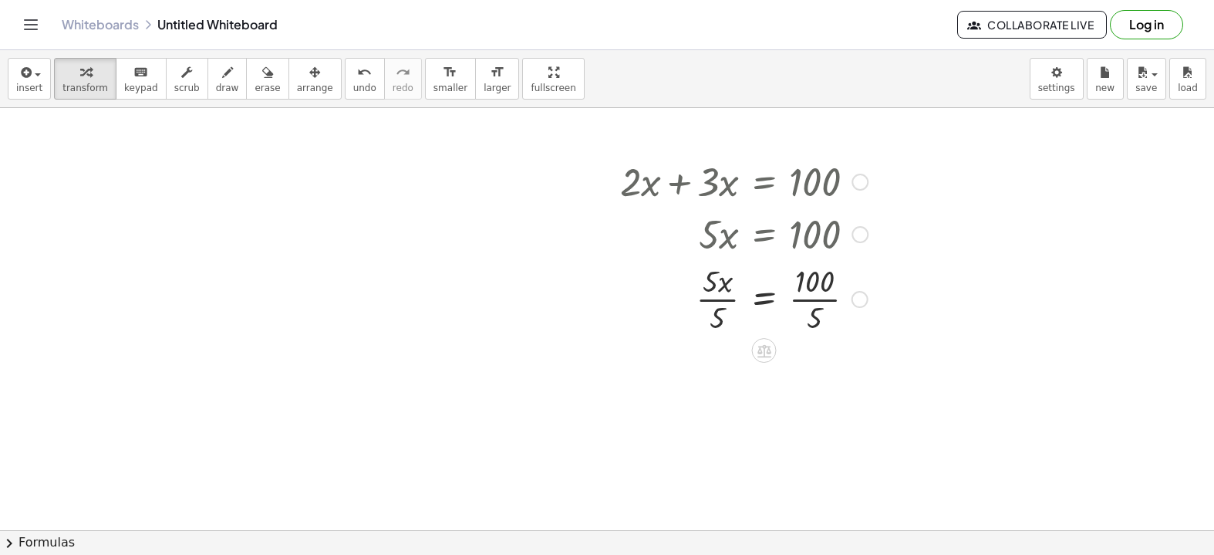
click at [808, 309] on div at bounding box center [743, 297] width 263 height 77
click at [727, 374] on div at bounding box center [743, 374] width 263 height 77
click at [761, 371] on div at bounding box center [743, 374] width 263 height 51
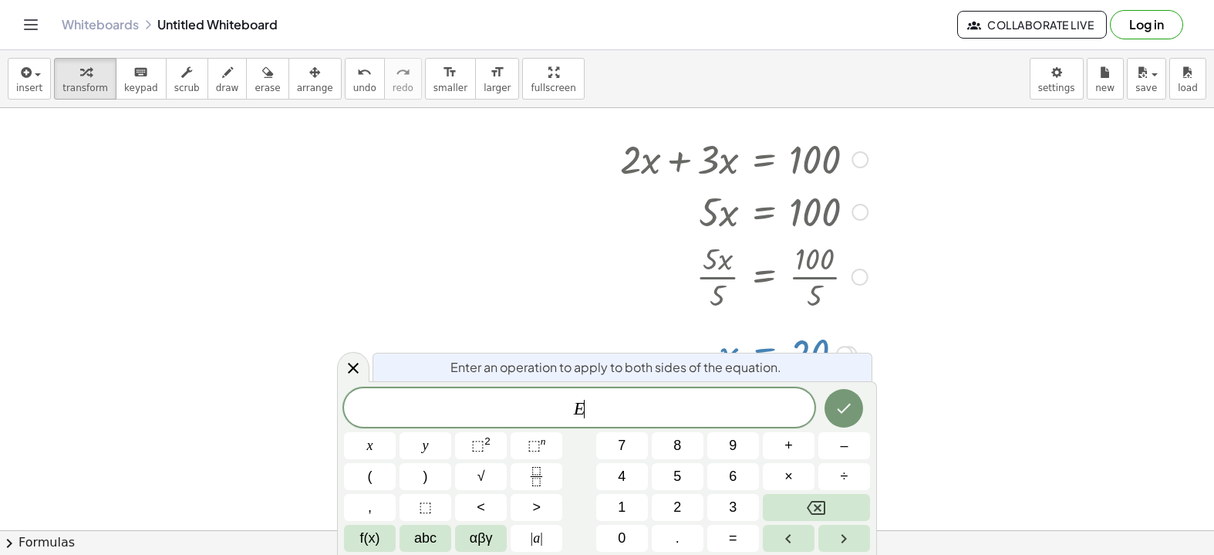
scroll to position [266, 0]
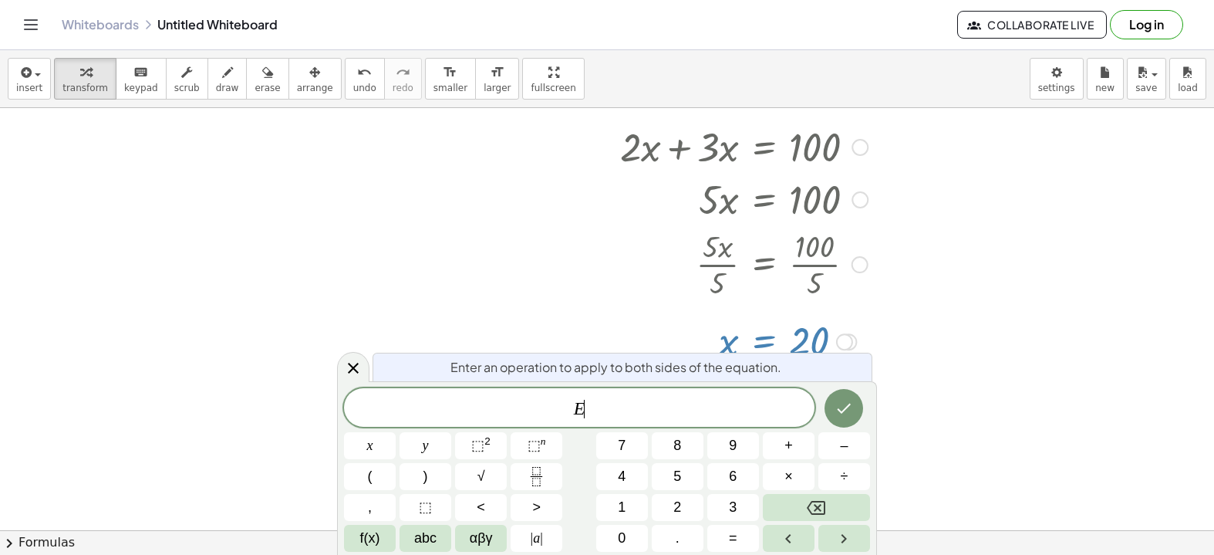
click at [762, 408] on span "E ​" at bounding box center [579, 409] width 470 height 22
click at [571, 257] on div at bounding box center [607, 264] width 1214 height 844
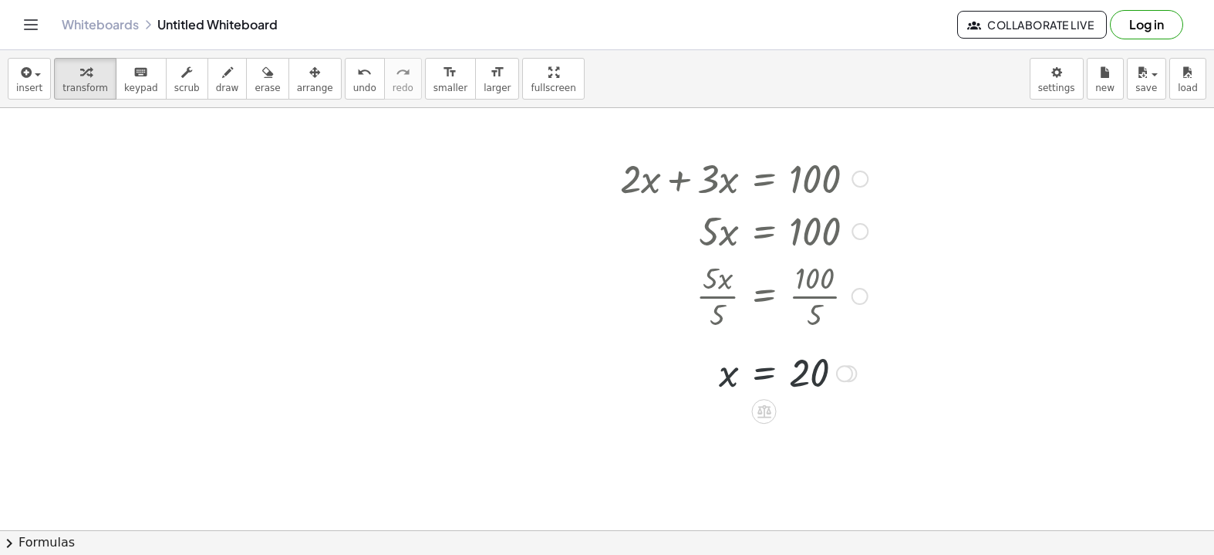
scroll to position [231, 0]
click at [42, 82] on button "insert" at bounding box center [29, 79] width 43 height 42
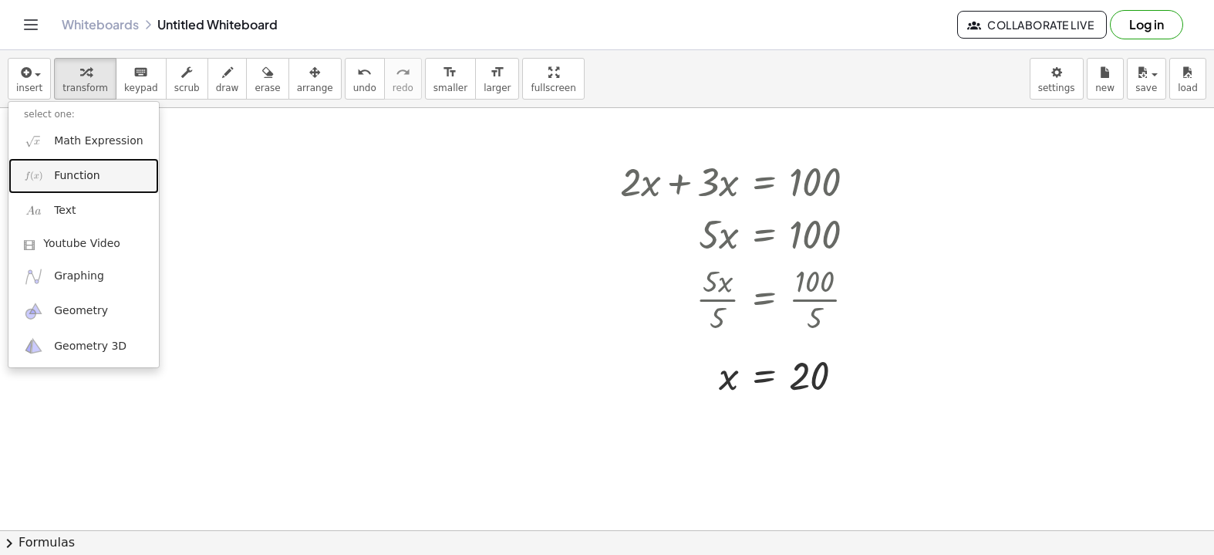
click at [113, 181] on link "Function" at bounding box center [83, 175] width 150 height 35
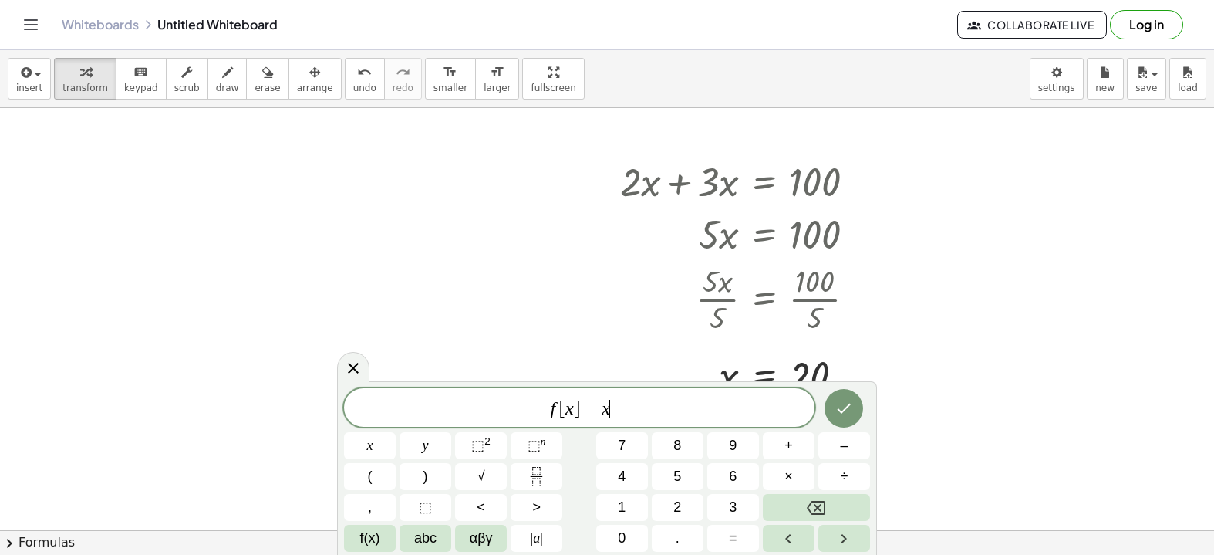
click at [643, 418] on span "f [ x ] = x ​" at bounding box center [579, 409] width 470 height 22
click at [724, 534] on button "=" at bounding box center [733, 537] width 52 height 27
click at [855, 393] on button "Done" at bounding box center [843, 408] width 39 height 39
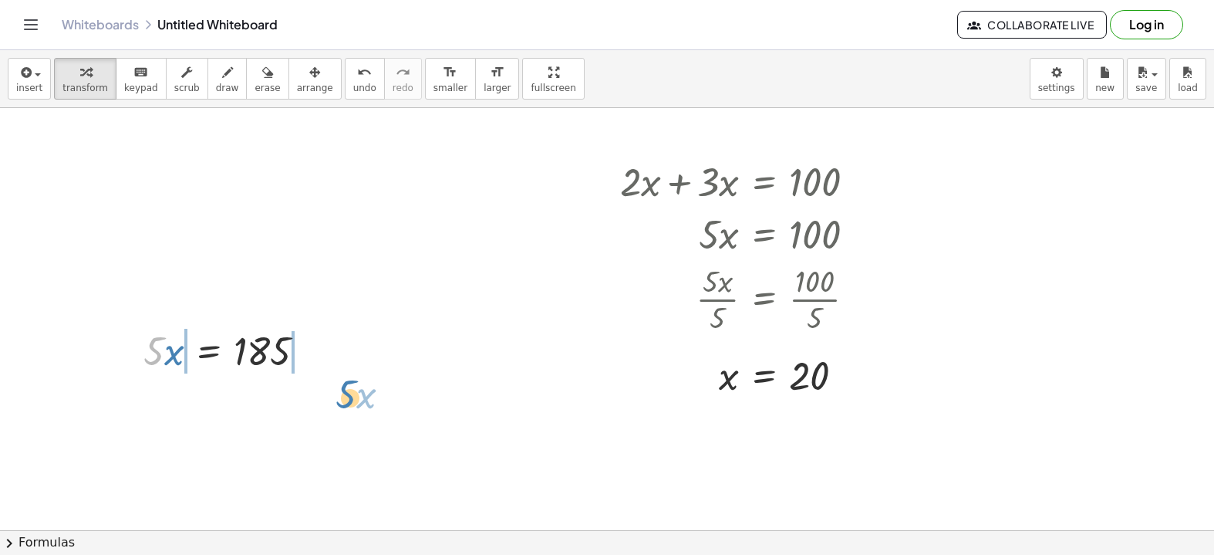
drag, startPoint x: 157, startPoint y: 356, endPoint x: 292, endPoint y: 389, distance: 139.0
click at [297, 387] on div "+ x + x + 3 = 100 + · 2 · x + · 3 · x = 100 · 5 · x = 100 · 5 · x · 5 = · 100 ·…" at bounding box center [607, 299] width 1214 height 844
click at [255, 400] on div at bounding box center [607, 299] width 1214 height 844
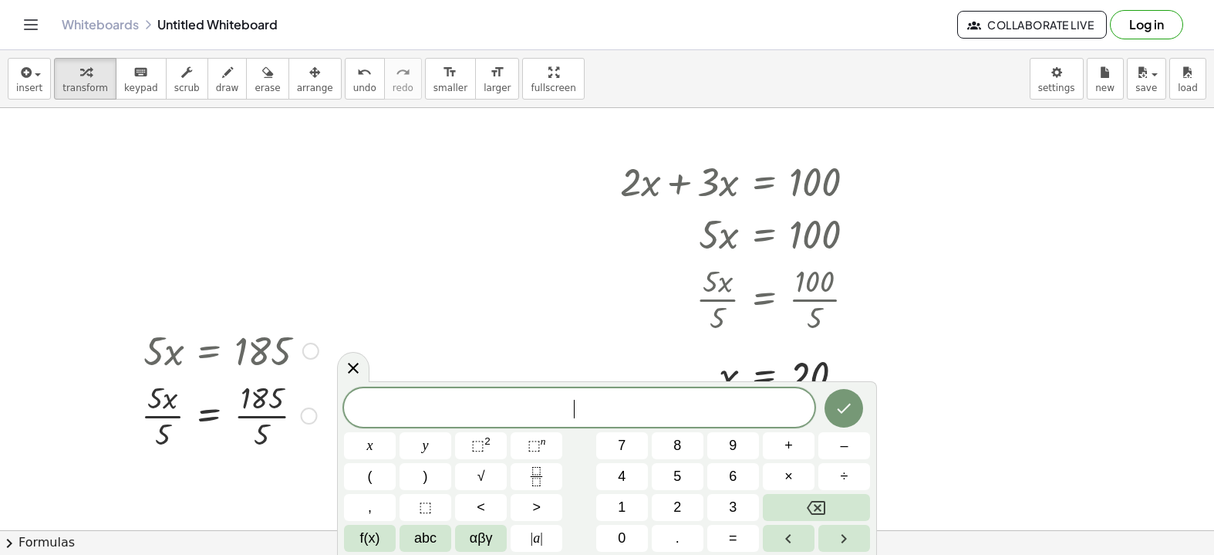
click at [249, 394] on div at bounding box center [229, 414] width 193 height 77
click at [253, 413] on div at bounding box center [229, 414] width 193 height 77
click at [164, 410] on div at bounding box center [229, 414] width 193 height 77
click at [212, 415] on div at bounding box center [231, 414] width 191 height 51
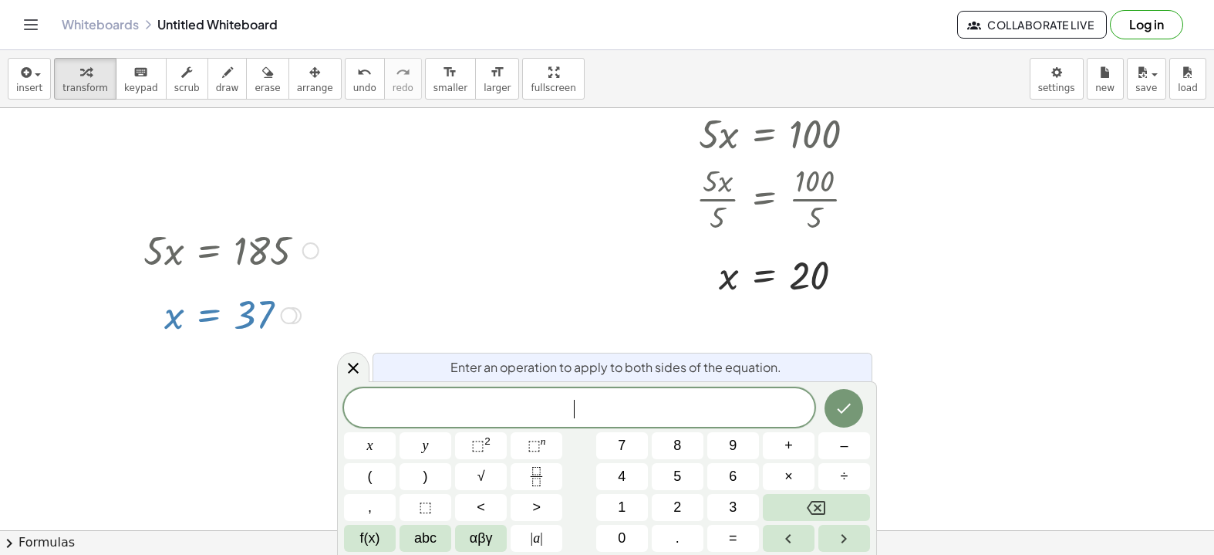
scroll to position [332, 0]
